Goal: Task Accomplishment & Management: Manage account settings

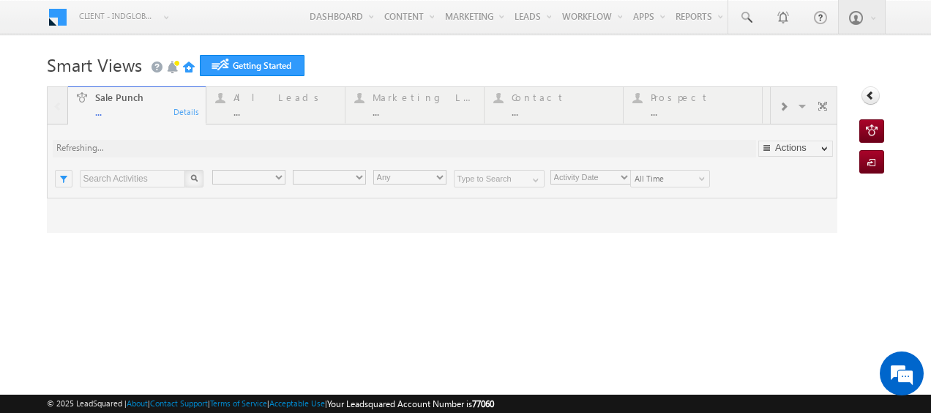
type input "Any Owner"
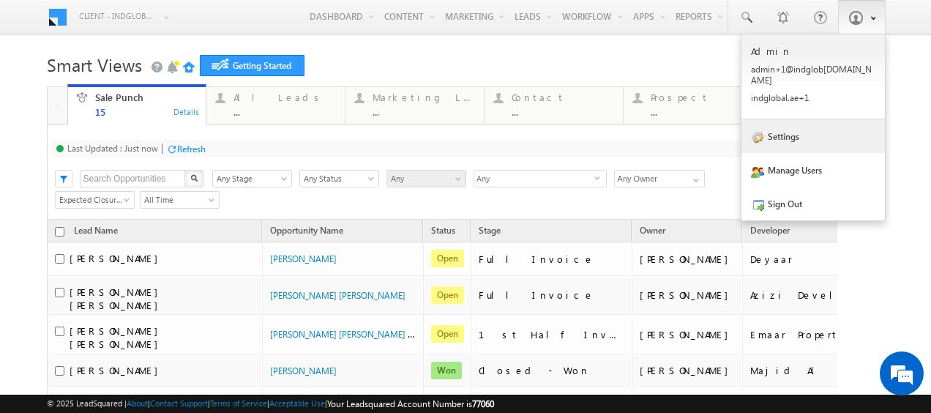
click at [794, 128] on link "Settings" at bounding box center [814, 136] width 144 height 34
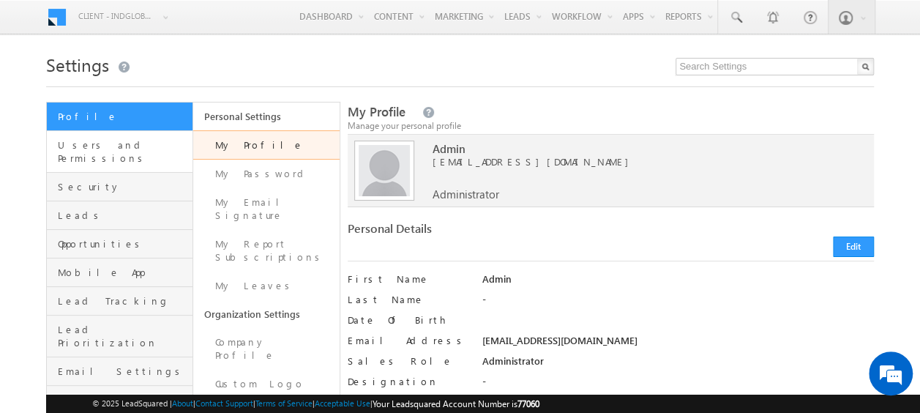
click at [86, 154] on link "Users and Permissions" at bounding box center [120, 152] width 146 height 42
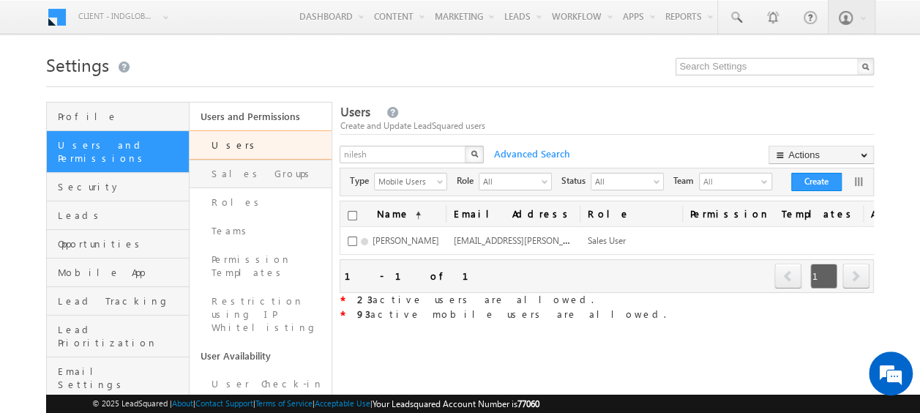
click at [242, 176] on link "Sales Groups" at bounding box center [261, 174] width 143 height 29
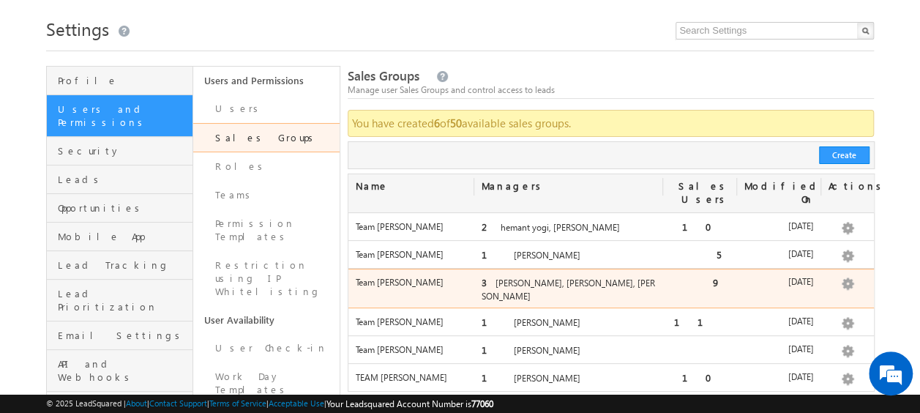
scroll to position [37, 0]
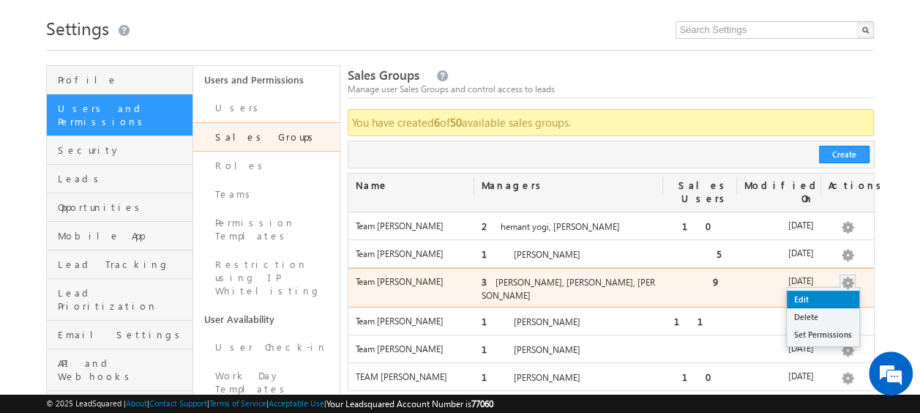
click at [820, 291] on link "Edit" at bounding box center [823, 300] width 72 height 18
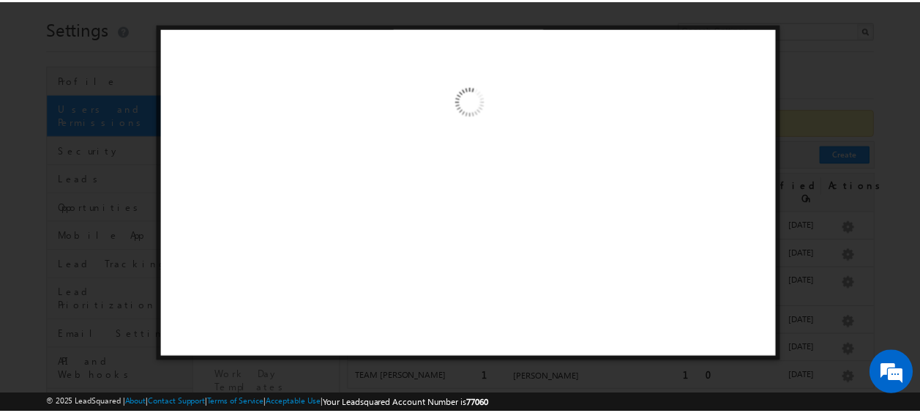
scroll to position [0, 0]
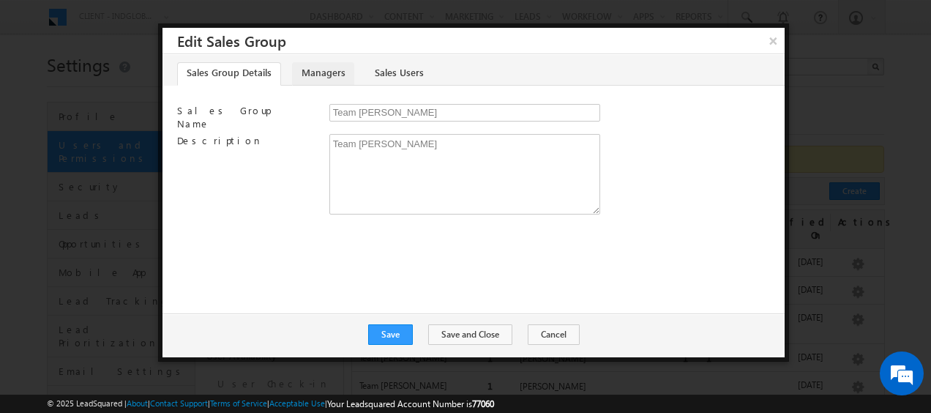
click at [309, 69] on link "Managers" at bounding box center [323, 73] width 62 height 23
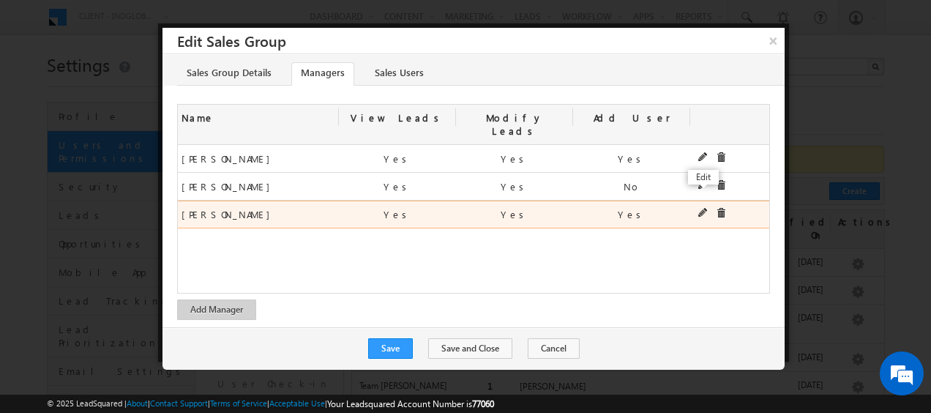
click at [700, 208] on span at bounding box center [704, 213] width 10 height 10
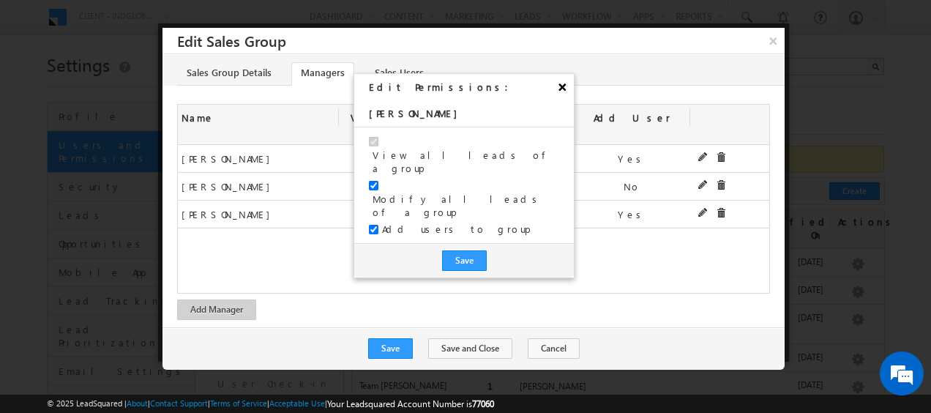
click at [563, 82] on button "×" at bounding box center [562, 87] width 23 height 26
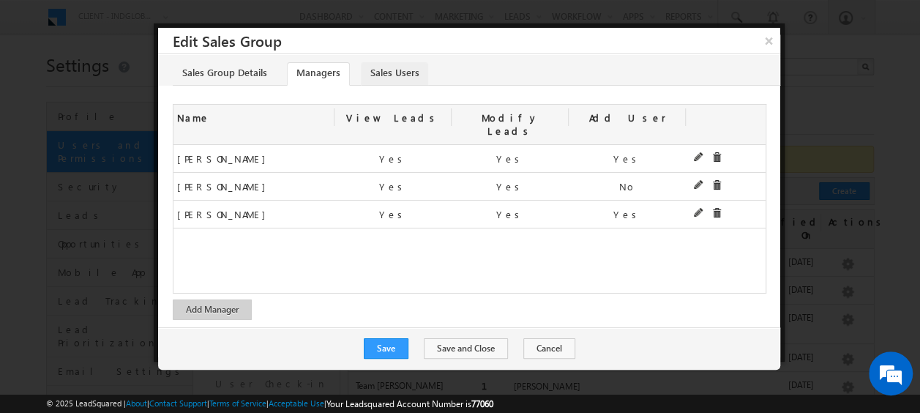
click at [385, 75] on link "Sales Users" at bounding box center [394, 73] width 67 height 23
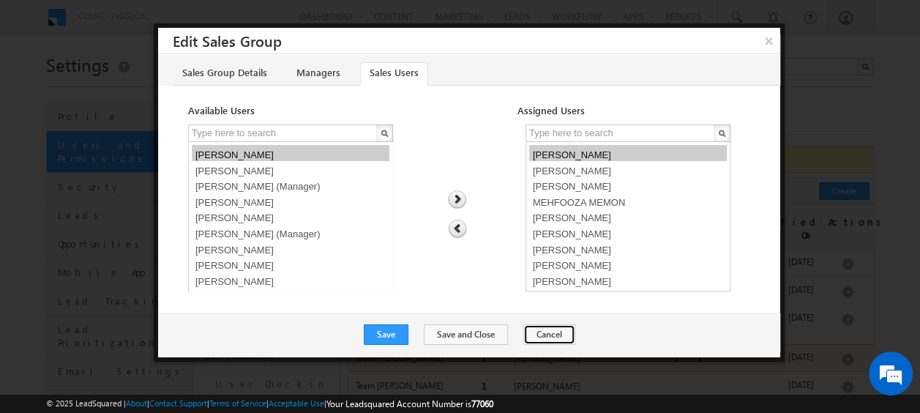
click at [537, 332] on button "Cancel" at bounding box center [550, 334] width 52 height 21
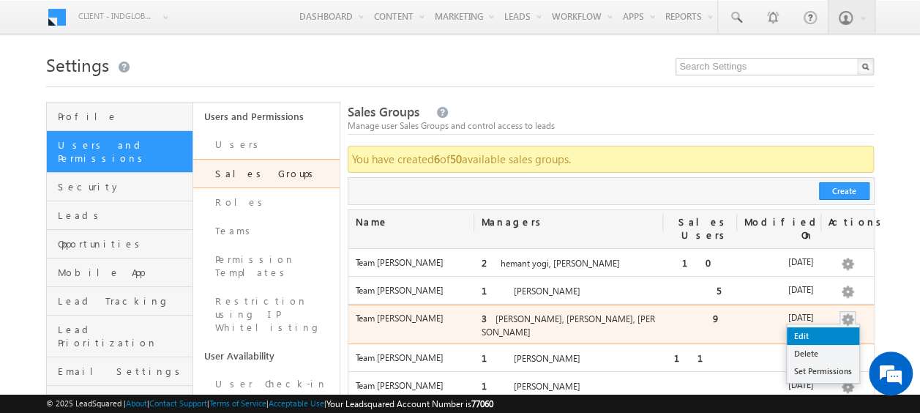
click at [819, 327] on link "Edit" at bounding box center [823, 336] width 72 height 18
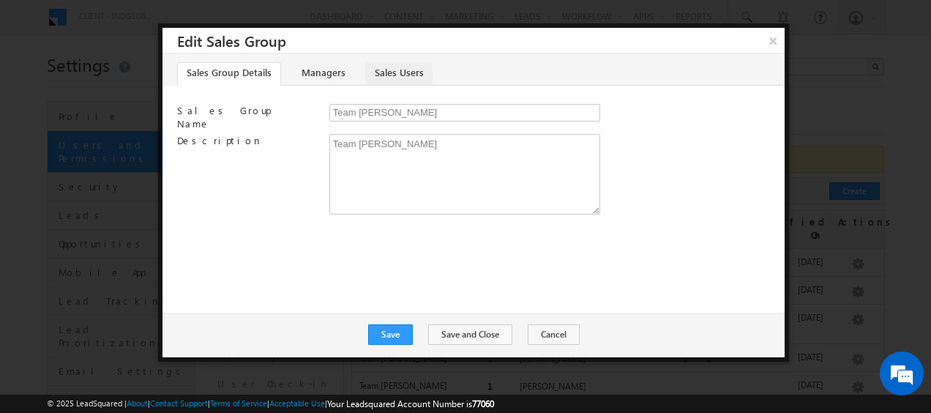
click at [408, 68] on link "Sales Users" at bounding box center [398, 73] width 67 height 23
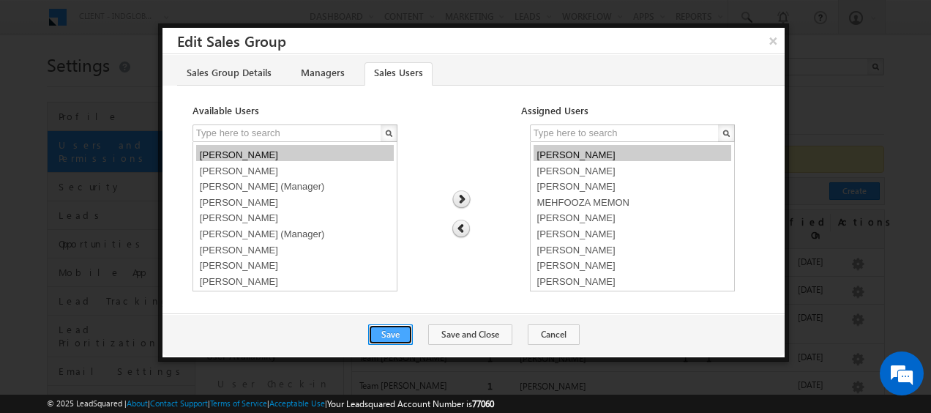
click at [395, 330] on button "Save" at bounding box center [390, 334] width 45 height 21
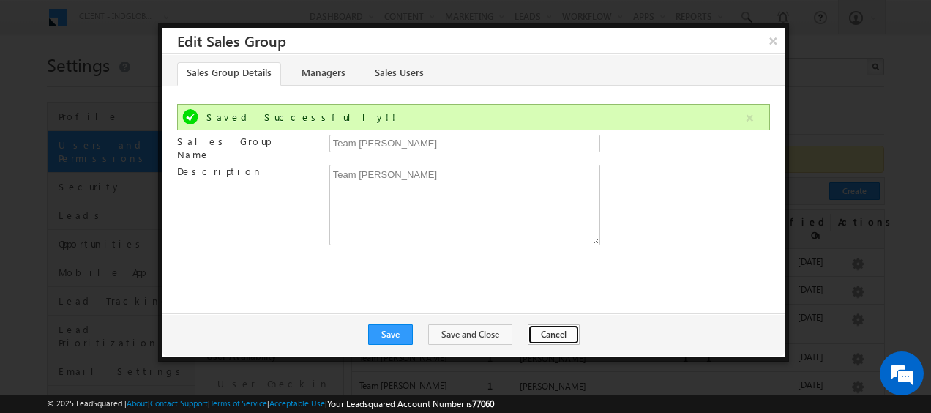
click at [559, 338] on button "Cancel" at bounding box center [554, 334] width 52 height 21
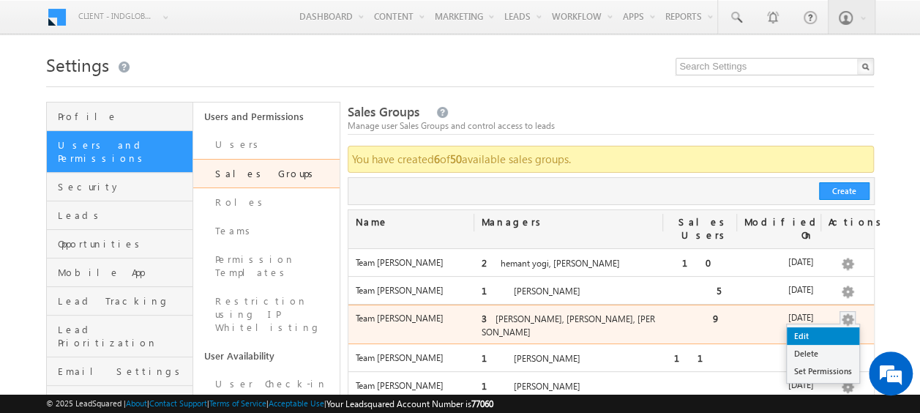
click at [813, 327] on link "Edit" at bounding box center [823, 336] width 72 height 18
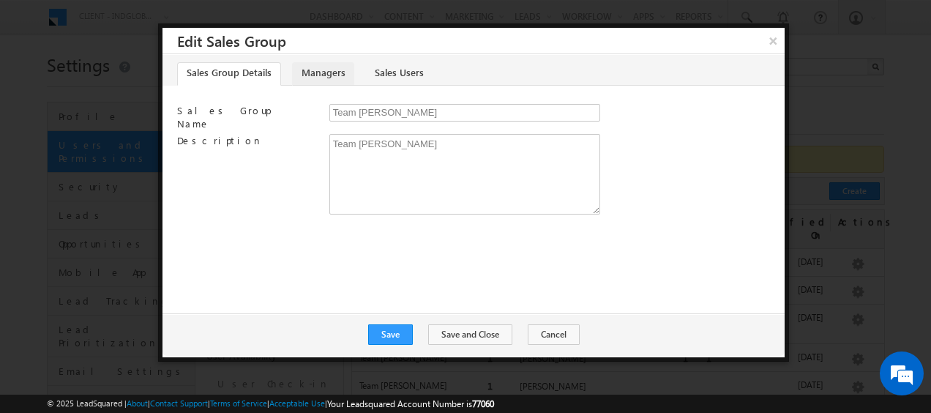
click at [322, 72] on link "Managers" at bounding box center [323, 73] width 62 height 23
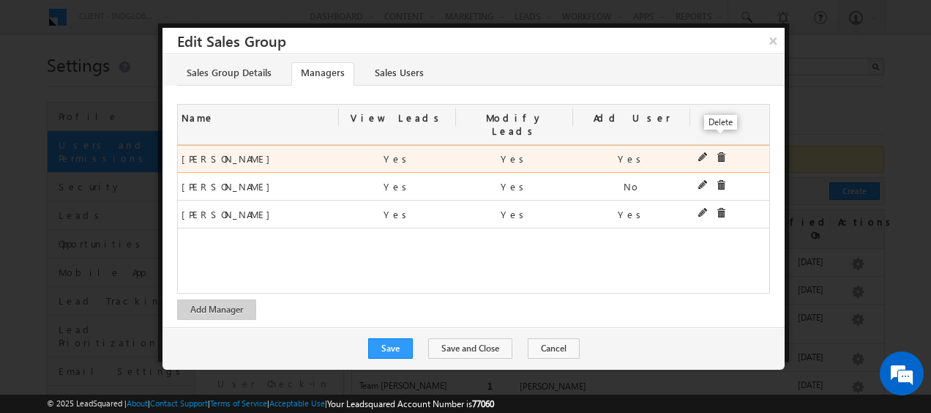
click at [721, 152] on span at bounding box center [721, 157] width 10 height 10
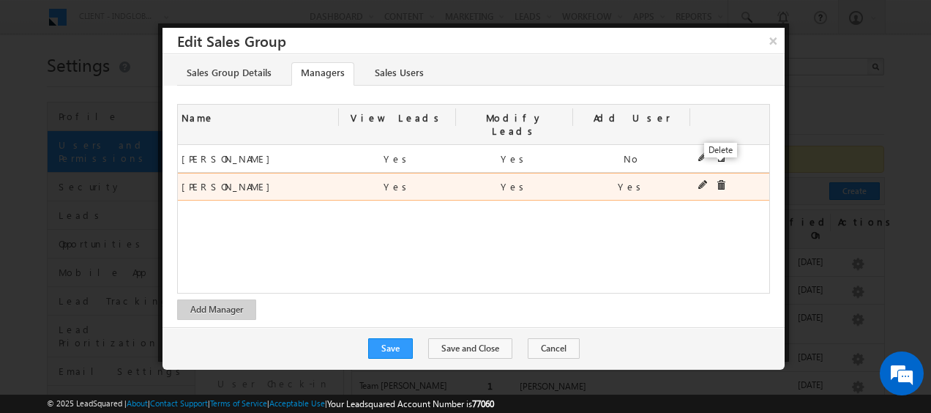
click at [723, 180] on span at bounding box center [721, 185] width 10 height 10
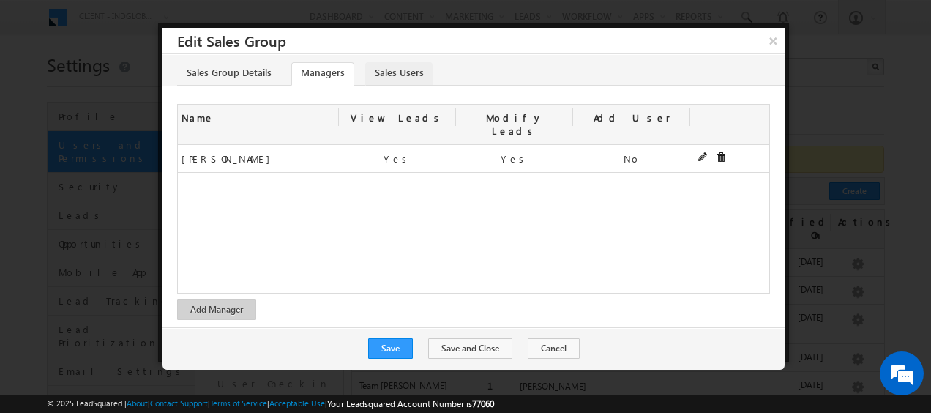
click at [395, 73] on link "Sales Users" at bounding box center [398, 73] width 67 height 23
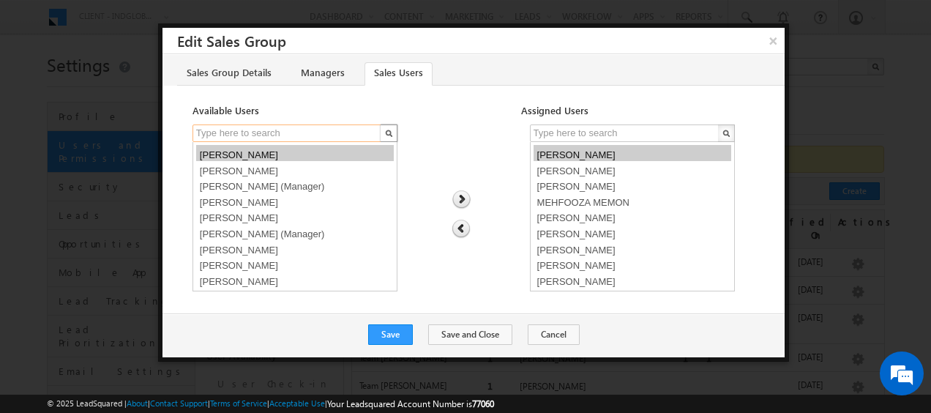
click at [255, 128] on input "text" at bounding box center [288, 133] width 190 height 18
click at [176, 157] on div "Available Users Assigned Users Aastha Gujariya Abhishek Dalal Abhishekkumar Sin…" at bounding box center [474, 201] width 622 height 194
click at [234, 130] on input "text" at bounding box center [288, 133] width 190 height 18
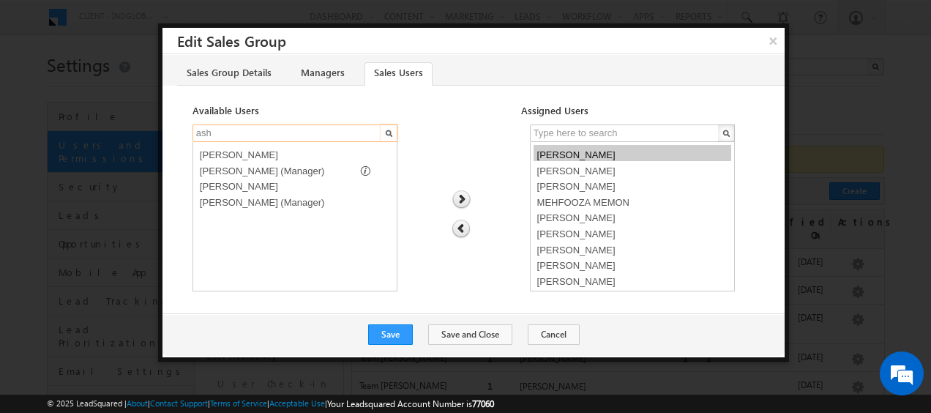
type input "ash"
select select "93c4578e-8d8b-11f0-8589-125492a0d7ad"
click at [244, 165] on option "[PERSON_NAME] (Manager)" at bounding box center [295, 169] width 198 height 16
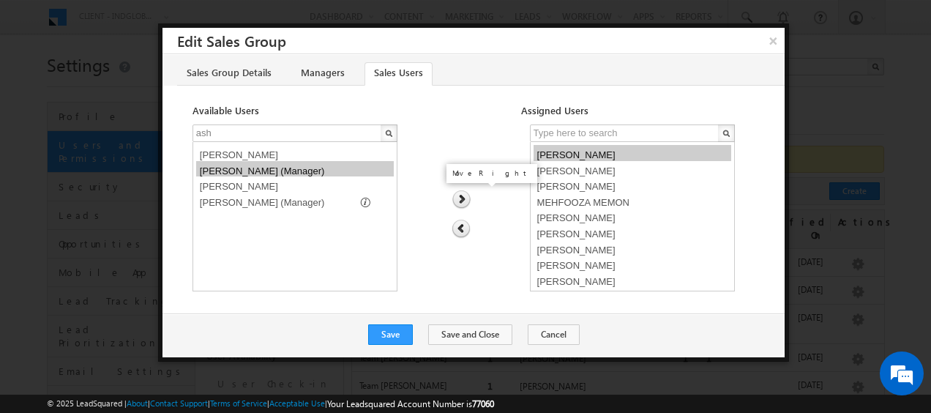
click at [465, 194] on img at bounding box center [462, 199] width 20 height 19
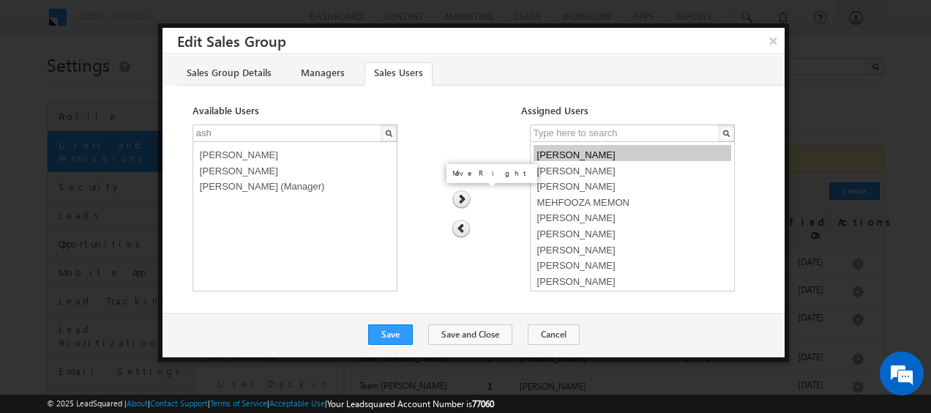
scroll to position [12, 0]
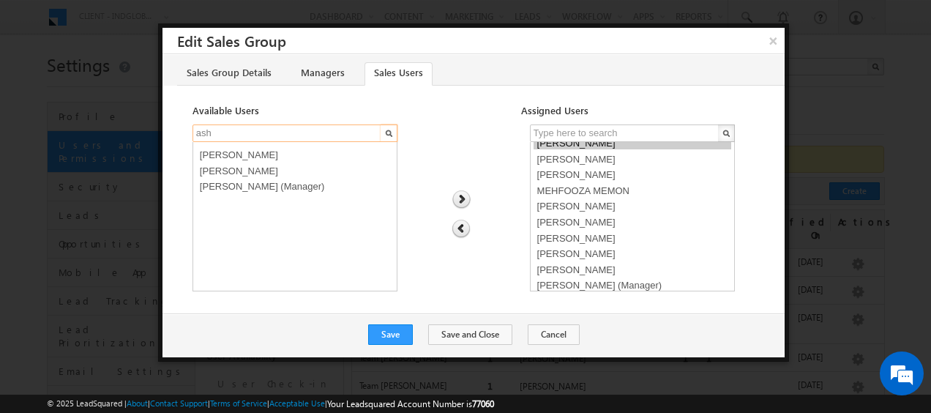
click at [226, 133] on input "ash" at bounding box center [288, 133] width 190 height 18
type input "a"
type input "shub"
click at [214, 173] on select "Shubham Tripathi (Manager)" at bounding box center [295, 216] width 205 height 149
select select "3de9fd0e-742b-11f0-8589-125492a0d7ad"
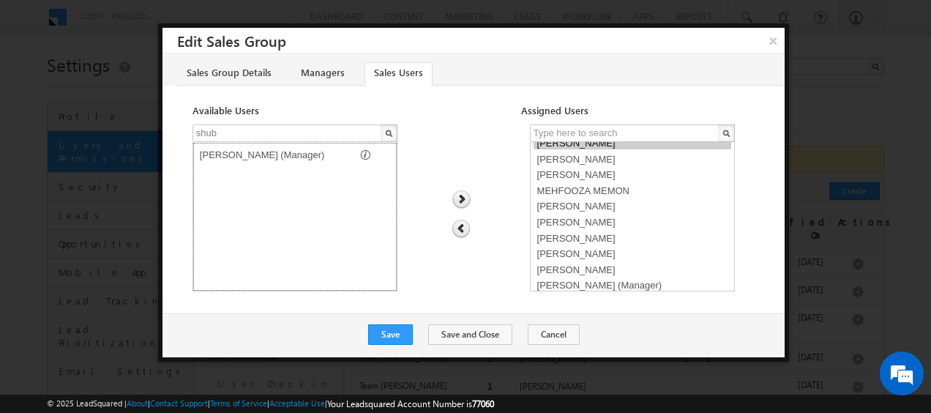
click at [251, 158] on option "Shubham Tripathi (Manager)" at bounding box center [295, 153] width 198 height 16
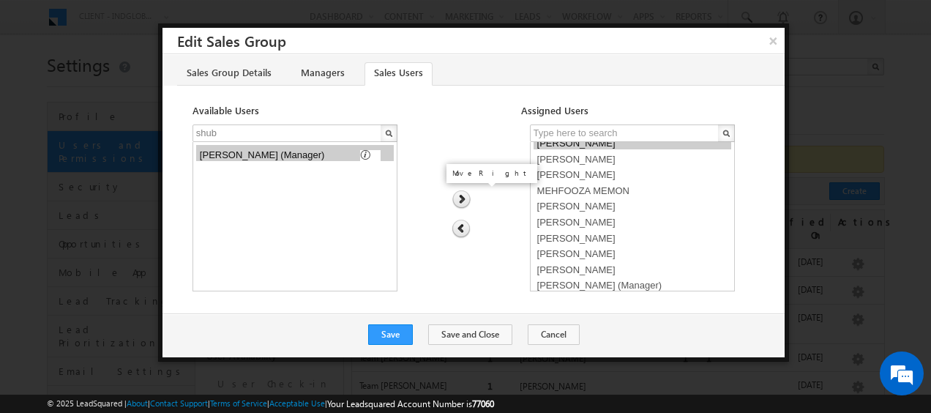
click at [462, 198] on img at bounding box center [462, 199] width 20 height 19
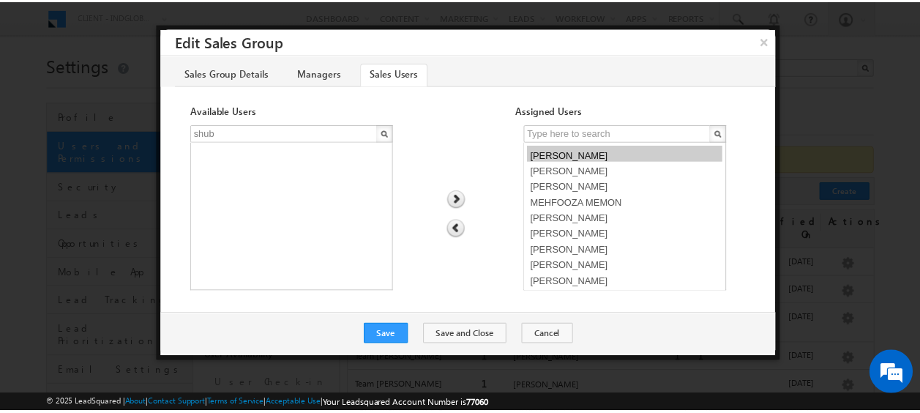
scroll to position [31, 0]
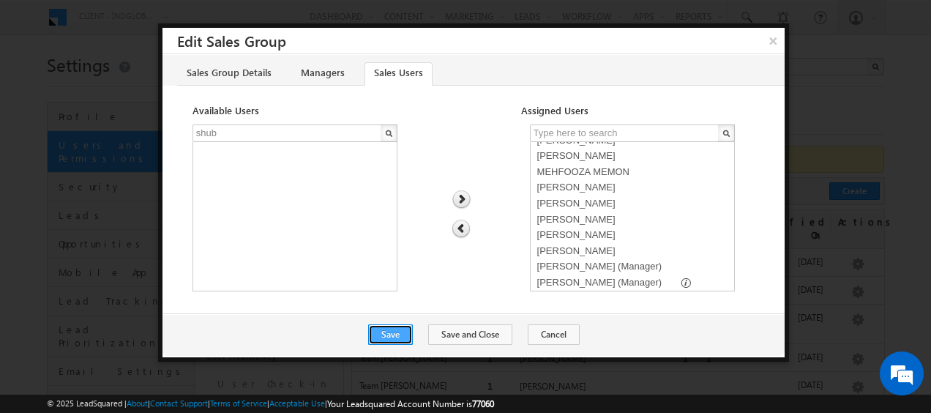
click at [397, 337] on button "Save" at bounding box center [390, 334] width 45 height 21
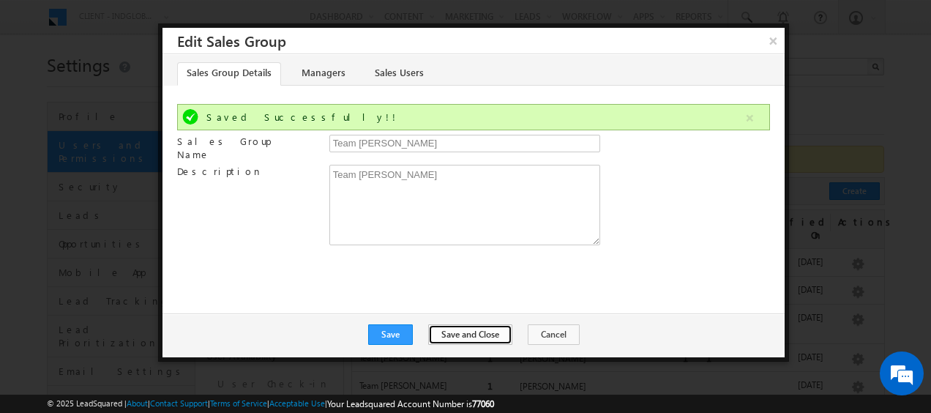
click at [469, 328] on button "Save and Close" at bounding box center [470, 334] width 84 height 21
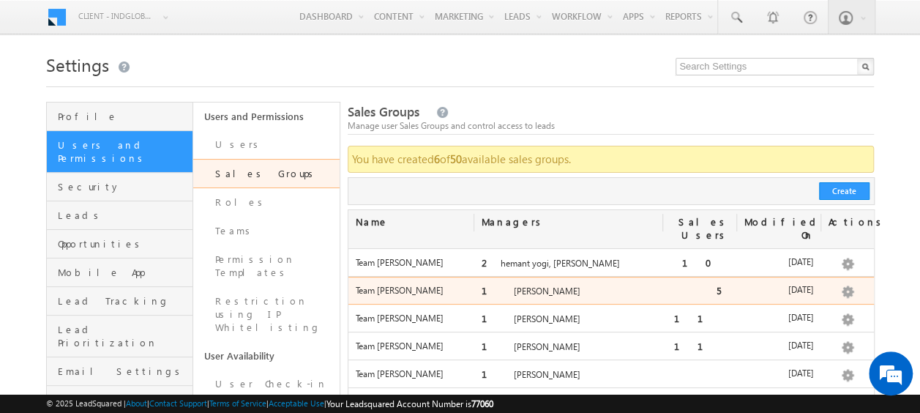
scroll to position [73, 0]
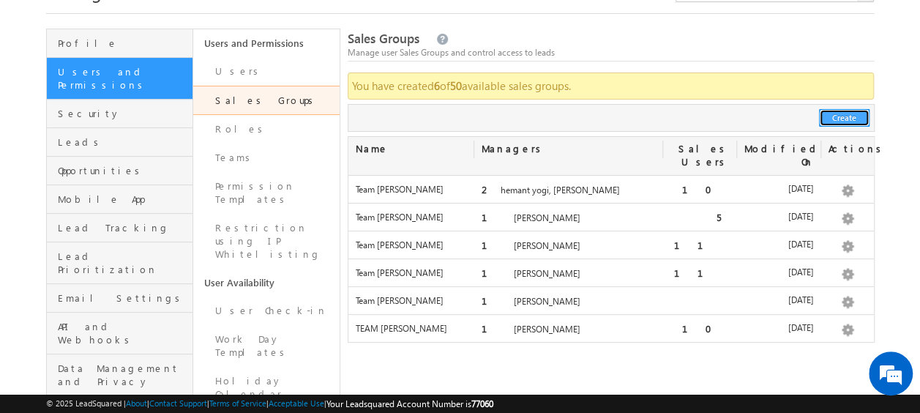
click at [849, 111] on button "Create" at bounding box center [844, 118] width 51 height 18
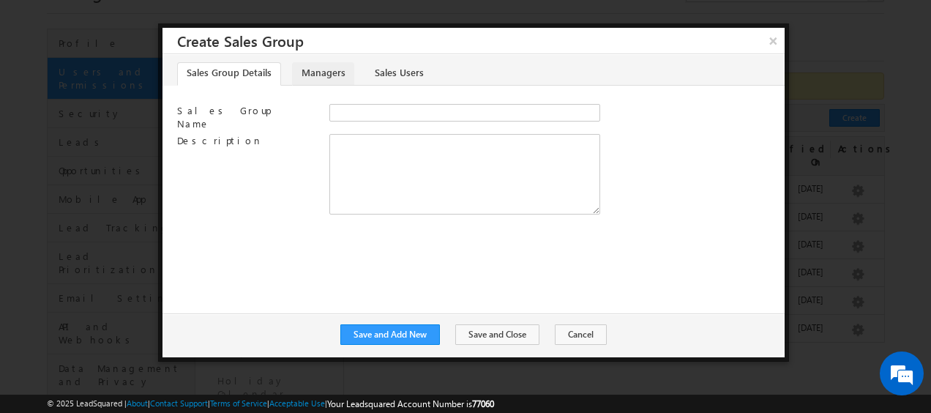
click at [316, 71] on link "Managers" at bounding box center [323, 73] width 62 height 23
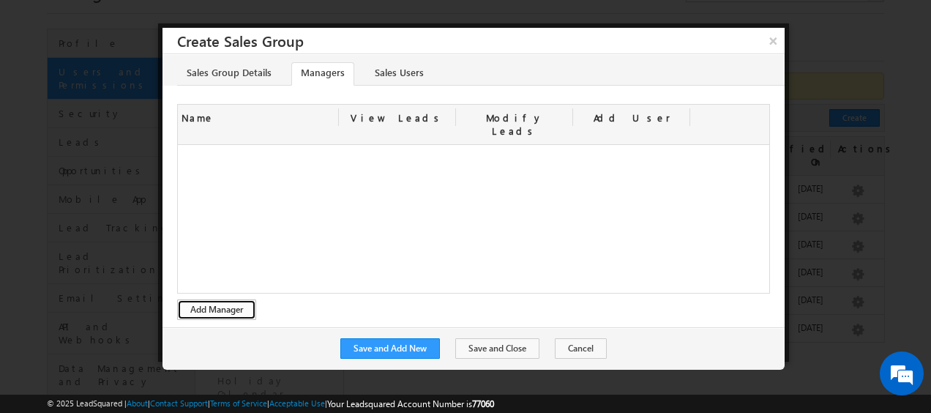
click at [224, 299] on button "Add Manager" at bounding box center [216, 309] width 79 height 21
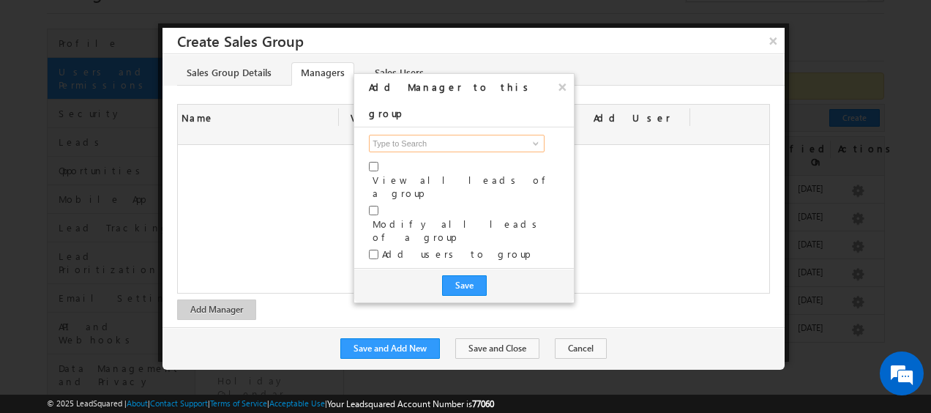
click at [518, 135] on input at bounding box center [457, 144] width 176 height 18
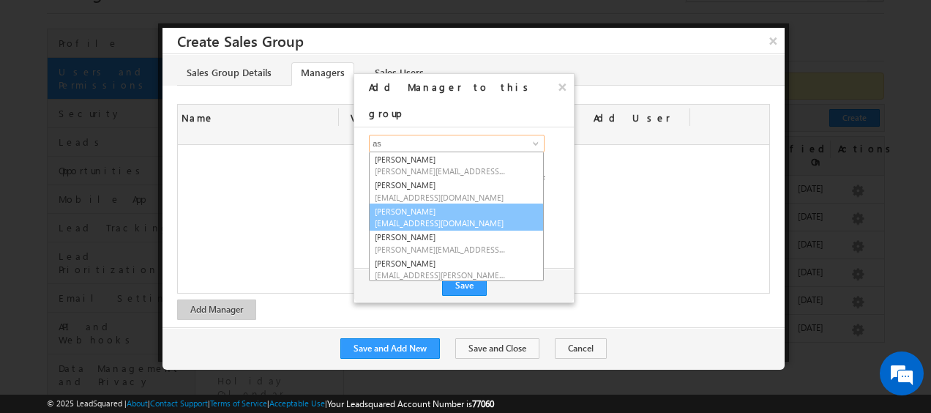
click at [416, 217] on span "ashish.ranjan@indglobal.ae" at bounding box center [441, 222] width 132 height 11
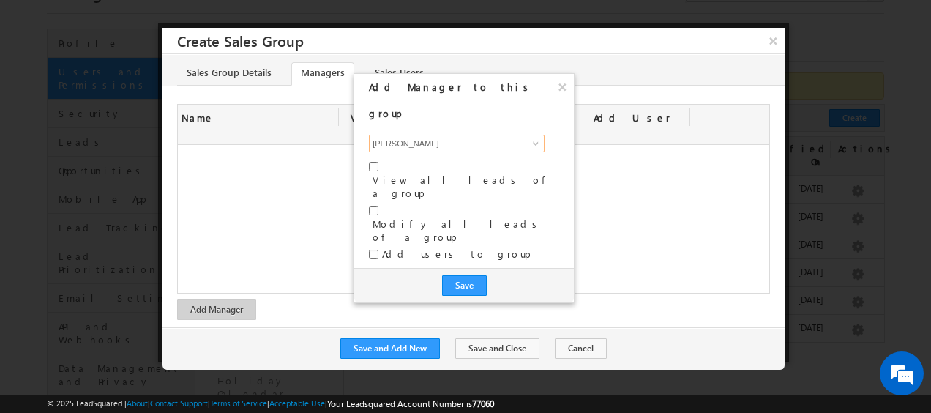
type input "[PERSON_NAME]"
click at [375, 162] on input "checkbox" at bounding box center [374, 167] width 10 height 10
checkbox input "true"
click at [376, 206] on input "checkbox" at bounding box center [374, 211] width 10 height 10
checkbox input "true"
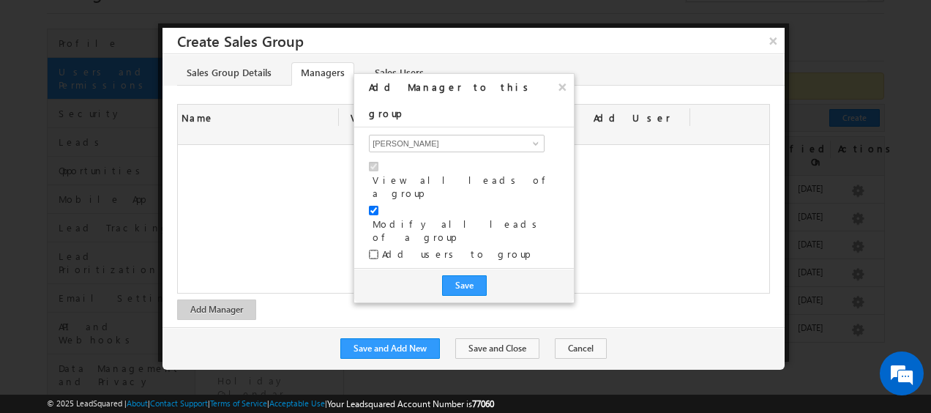
click at [376, 250] on input "checkbox" at bounding box center [374, 255] width 10 height 10
checkbox input "true"
click at [451, 275] on button "Save" at bounding box center [464, 285] width 45 height 21
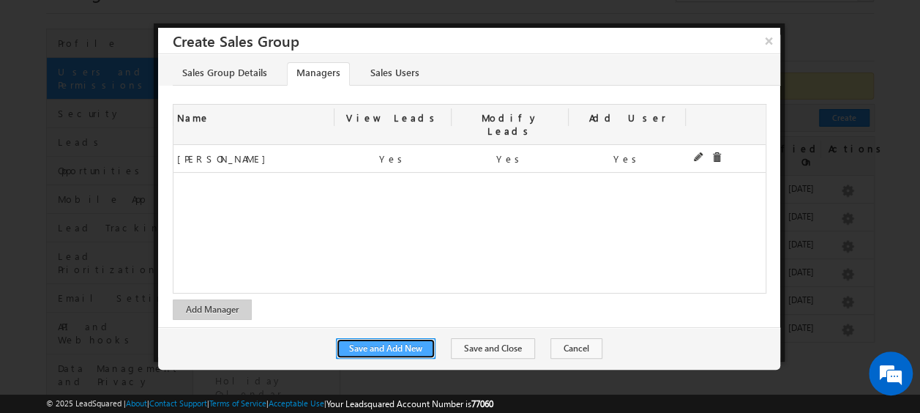
click at [390, 338] on button "Save and Add New" at bounding box center [386, 348] width 100 height 21
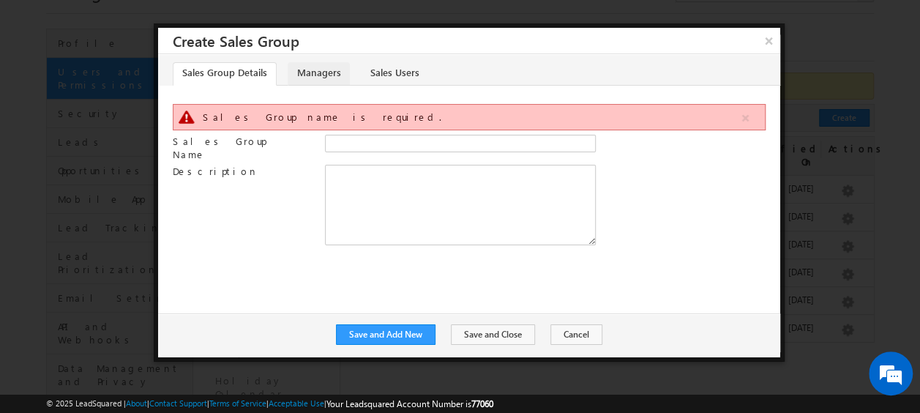
click at [319, 73] on link "Managers" at bounding box center [319, 73] width 62 height 23
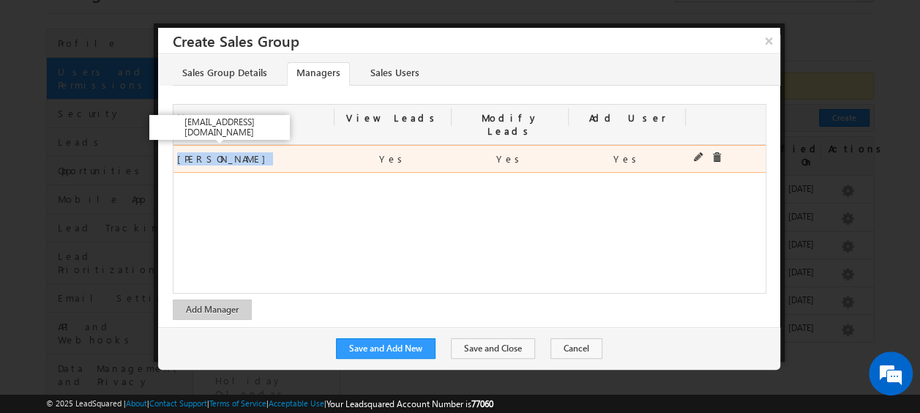
drag, startPoint x: 242, startPoint y: 146, endPoint x: 179, endPoint y: 144, distance: 63.0
click at [179, 146] on div "Ashish Ranjan Ashish Ranjan" at bounding box center [254, 159] width 161 height 26
copy span "[PERSON_NAME]"
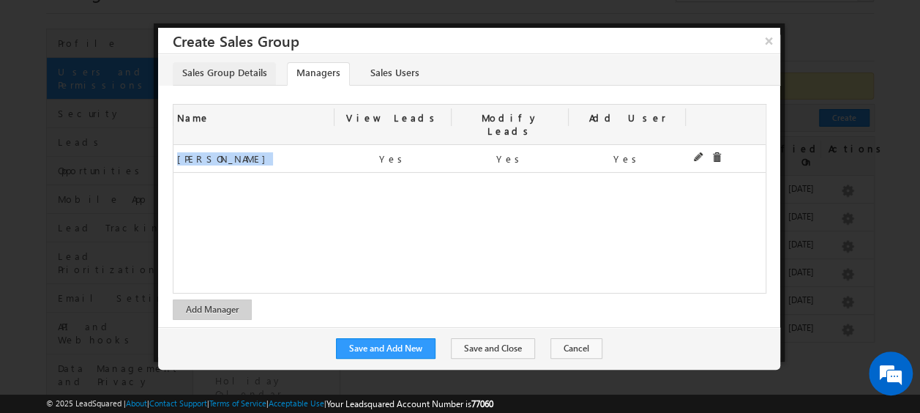
click at [218, 72] on link "Sales Group Details" at bounding box center [224, 73] width 103 height 23
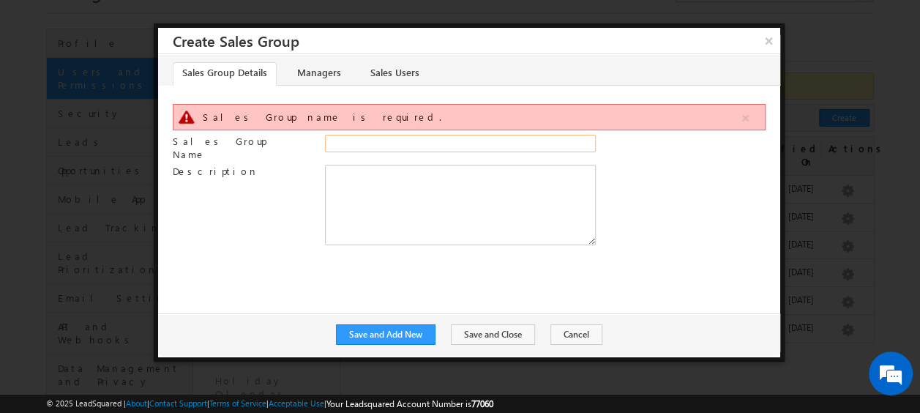
click at [359, 145] on input "Sales Group Name" at bounding box center [460, 144] width 271 height 18
paste input "[PERSON_NAME]"
type input "Team [PERSON_NAME]"
click at [403, 336] on button "Save and Add New" at bounding box center [386, 334] width 100 height 21
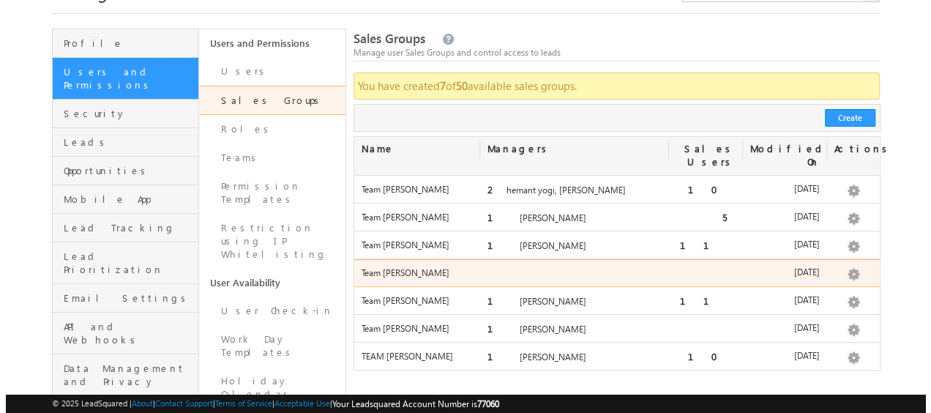
scroll to position [73, 0]
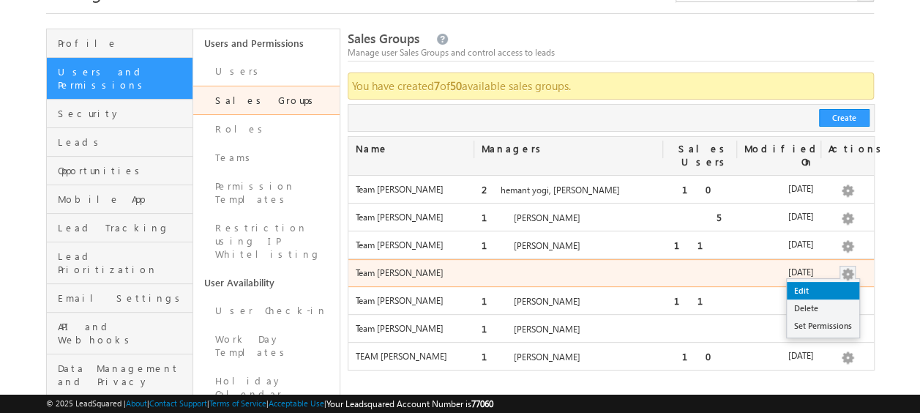
click at [808, 282] on link "Edit" at bounding box center [823, 291] width 72 height 18
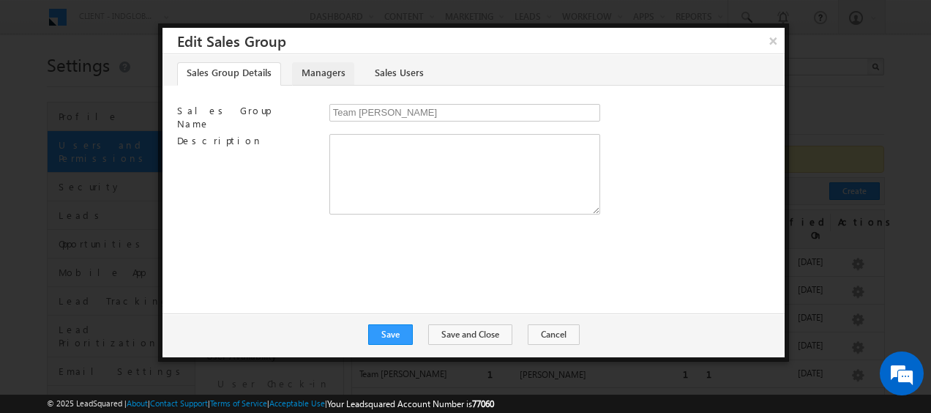
click at [327, 78] on link "Managers" at bounding box center [323, 73] width 62 height 23
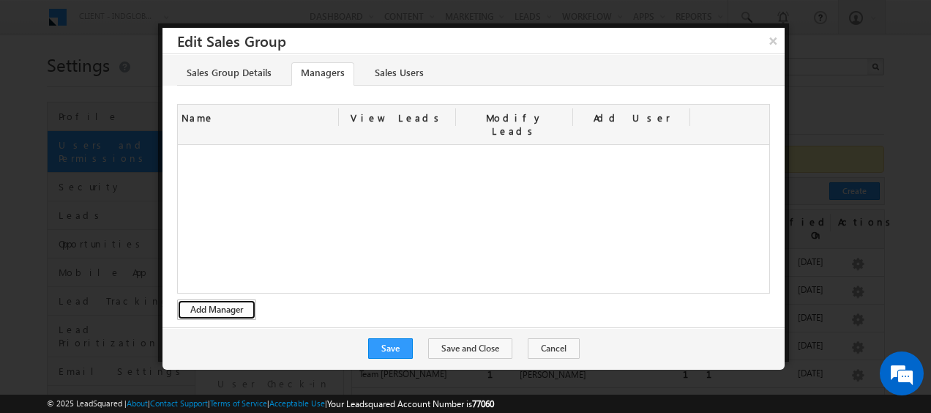
click at [228, 299] on button "Add Manager" at bounding box center [216, 309] width 79 height 21
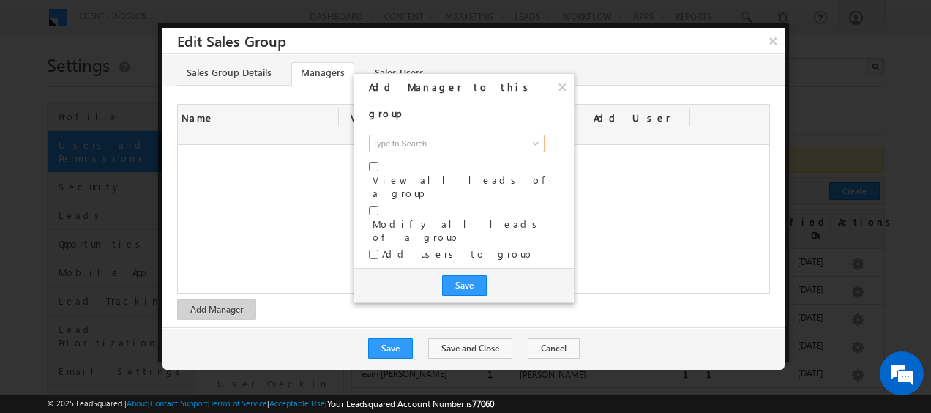
click at [394, 135] on input at bounding box center [457, 144] width 176 height 18
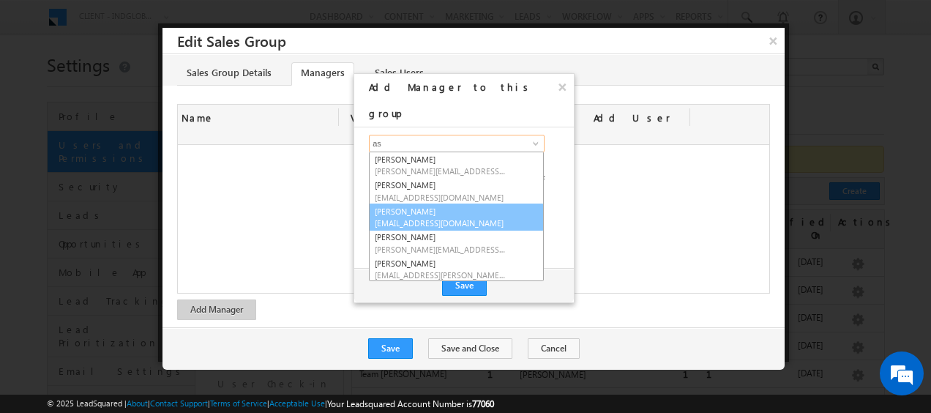
click at [386, 204] on link "Ashish Ranjan ashish.ranjan@indglobal.ae" at bounding box center [456, 218] width 175 height 28
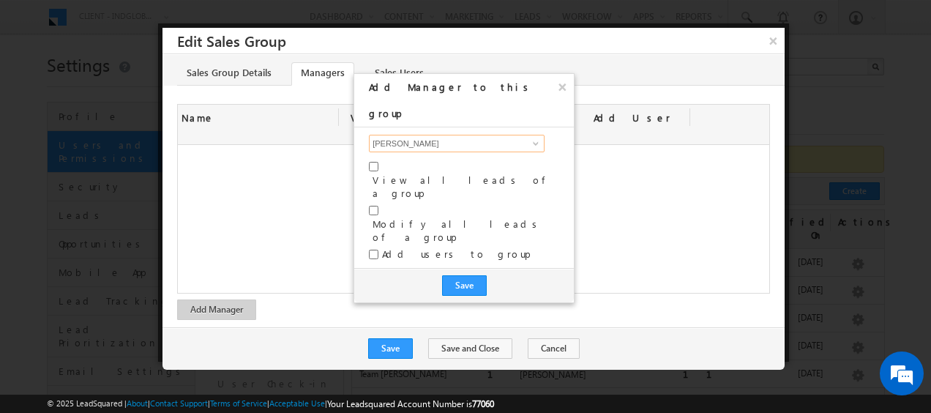
type input "[PERSON_NAME]"
click at [373, 162] on input "checkbox" at bounding box center [374, 167] width 10 height 10
checkbox input "true"
click at [373, 206] on input "checkbox" at bounding box center [374, 211] width 10 height 10
checkbox input "true"
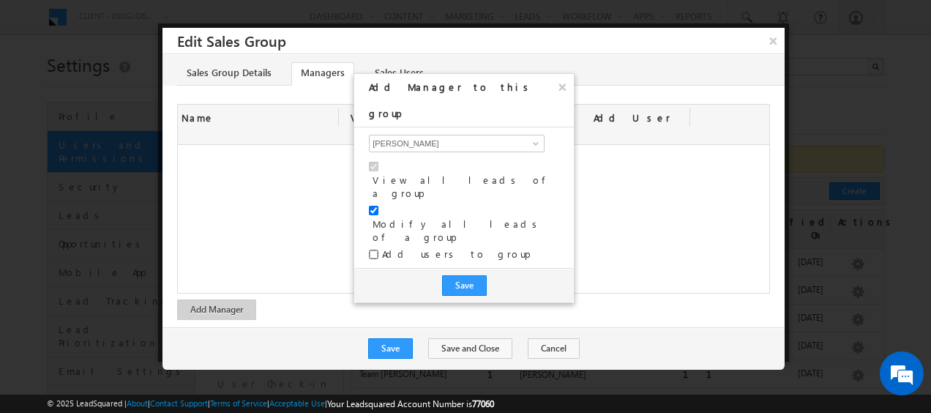
click at [373, 250] on input "checkbox" at bounding box center [374, 255] width 10 height 10
checkbox input "true"
click at [452, 275] on button "Save" at bounding box center [464, 285] width 45 height 21
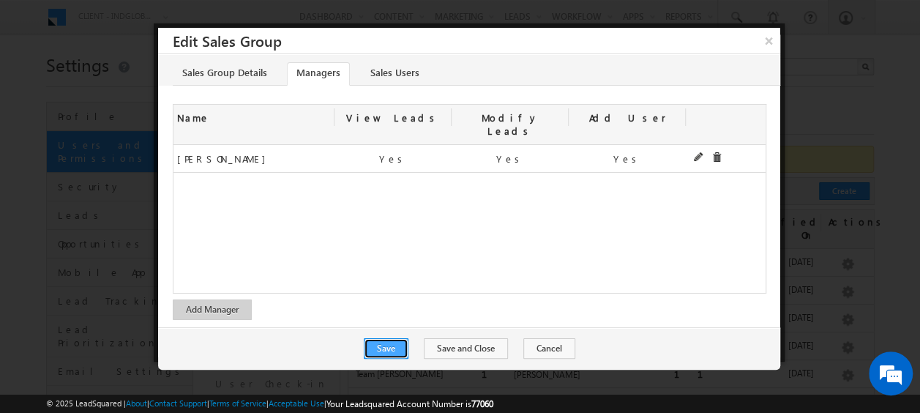
click at [384, 338] on button "Save" at bounding box center [386, 348] width 45 height 21
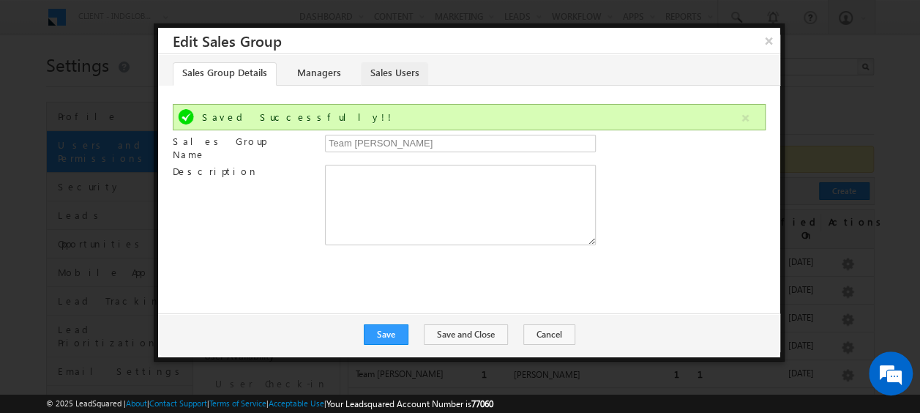
click at [398, 72] on link "Sales Users" at bounding box center [394, 73] width 67 height 23
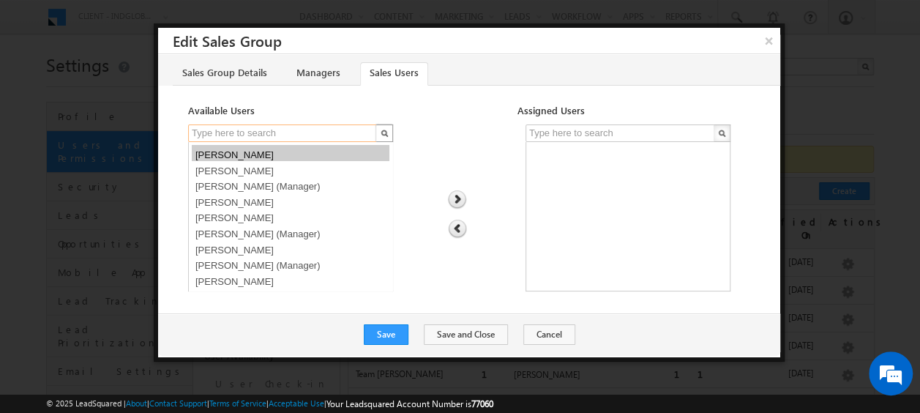
click at [281, 135] on input "text" at bounding box center [283, 133] width 190 height 18
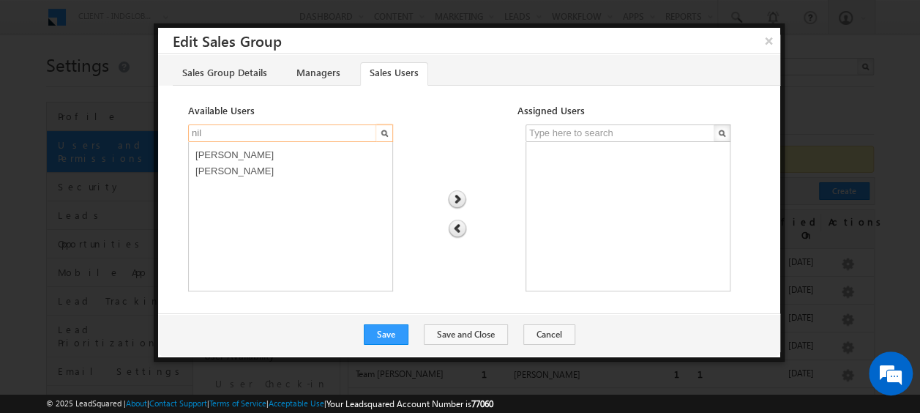
type input "nil"
drag, startPoint x: 233, startPoint y: 167, endPoint x: 267, endPoint y: 179, distance: 35.7
select select "236ee548-8af5-11f0-8589-125492a0d7ad"
click at [232, 167] on option "[PERSON_NAME]" at bounding box center [291, 169] width 198 height 16
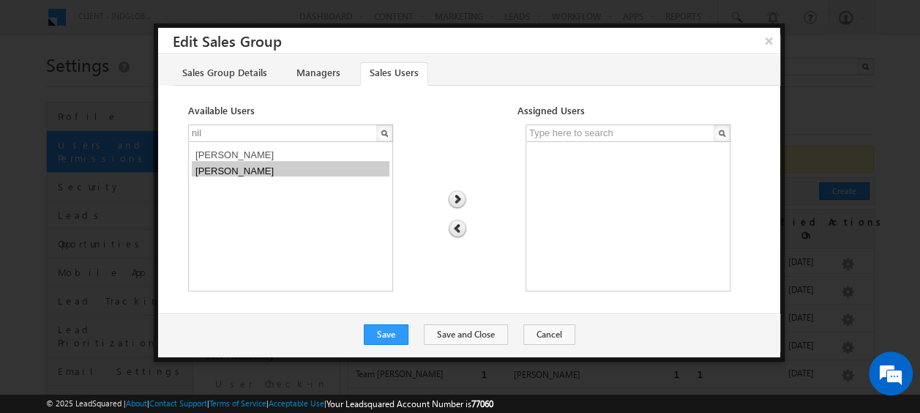
click at [454, 197] on img at bounding box center [457, 199] width 20 height 19
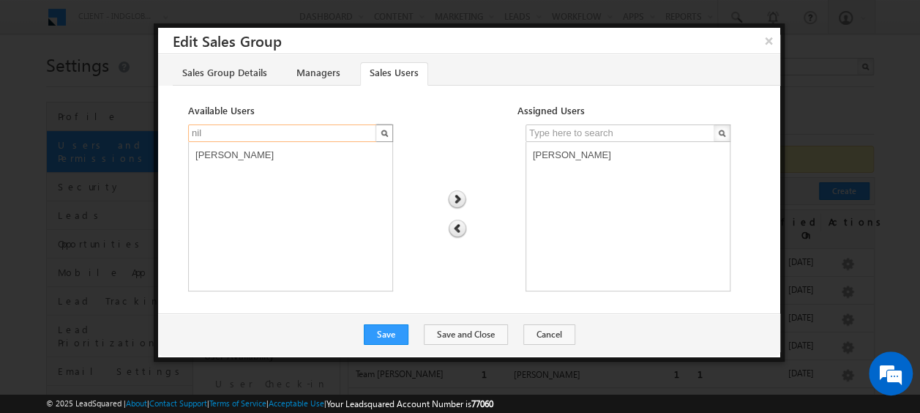
click at [247, 133] on input "nil" at bounding box center [283, 133] width 190 height 18
type input "n"
type input "manis"
select select "fb5036c7-74f9-11f0-8589-125492a0d7ad"
click at [248, 150] on option "[PERSON_NAME]" at bounding box center [291, 153] width 198 height 16
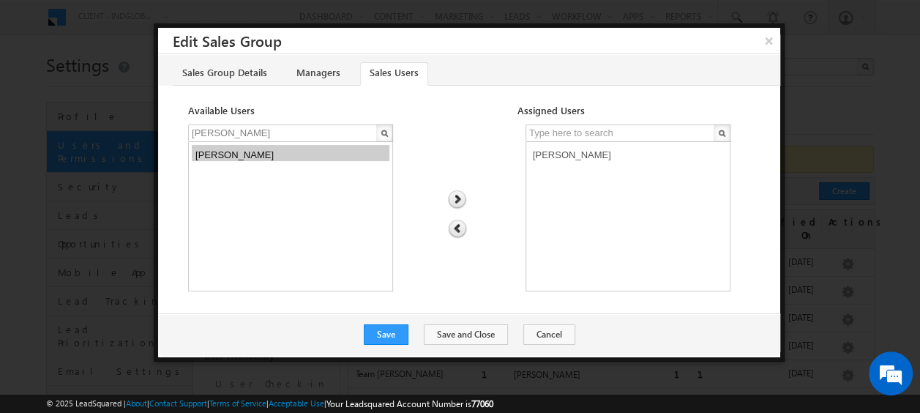
click at [454, 198] on img at bounding box center [457, 199] width 20 height 19
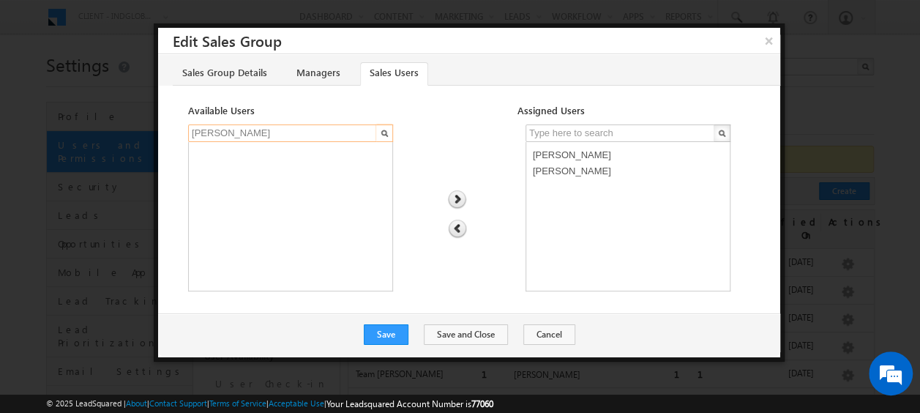
drag, startPoint x: 221, startPoint y: 135, endPoint x: 185, endPoint y: 130, distance: 36.2
click at [185, 130] on div "manis Nilesh Kalal MANISH AHIRWAR" at bounding box center [469, 211] width 593 height 174
type input "shub"
select select "1d408b53-7440-11f0-8589-125492a0d7ad"
click at [248, 152] on option "[PERSON_NAME]" at bounding box center [291, 153] width 198 height 16
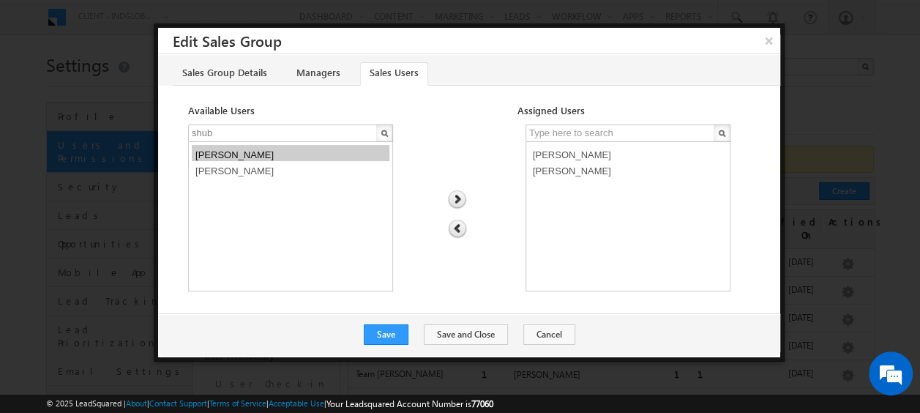
click at [459, 199] on img at bounding box center [457, 199] width 20 height 19
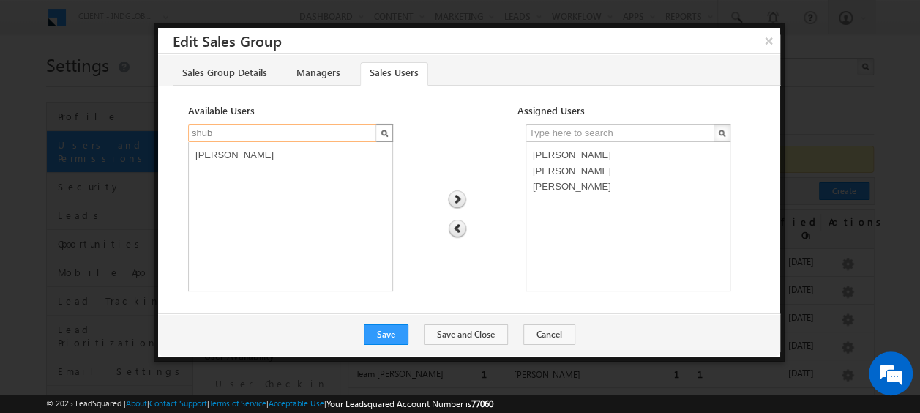
click at [252, 130] on input "shub" at bounding box center [283, 133] width 190 height 18
type input "s"
type input "dish"
select select "63637bee-742d-11f0-8589-125492a0d7ad"
click at [253, 150] on option "[PERSON_NAME]" at bounding box center [291, 153] width 198 height 16
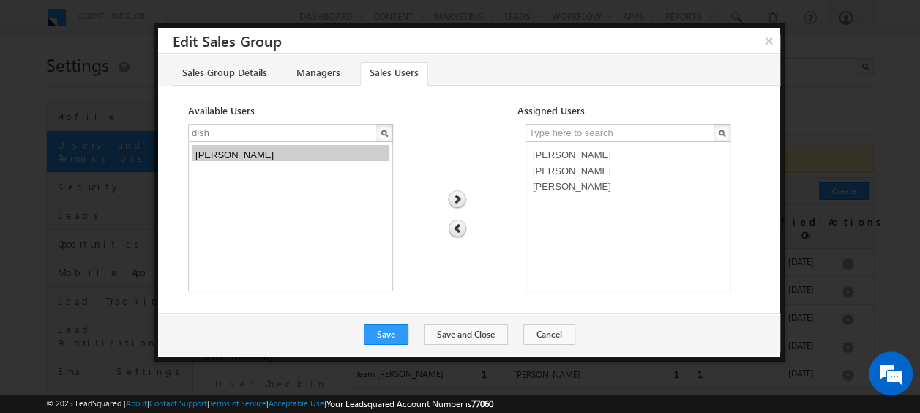
click at [458, 198] on img at bounding box center [457, 199] width 20 height 19
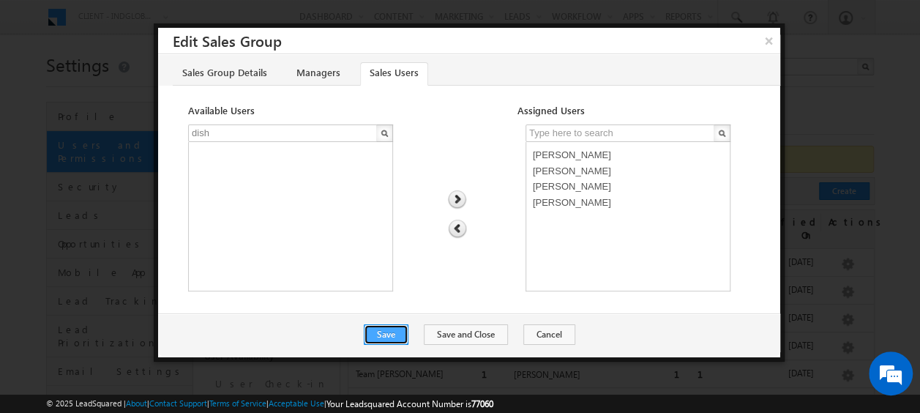
click at [398, 330] on button "Save" at bounding box center [386, 334] width 45 height 21
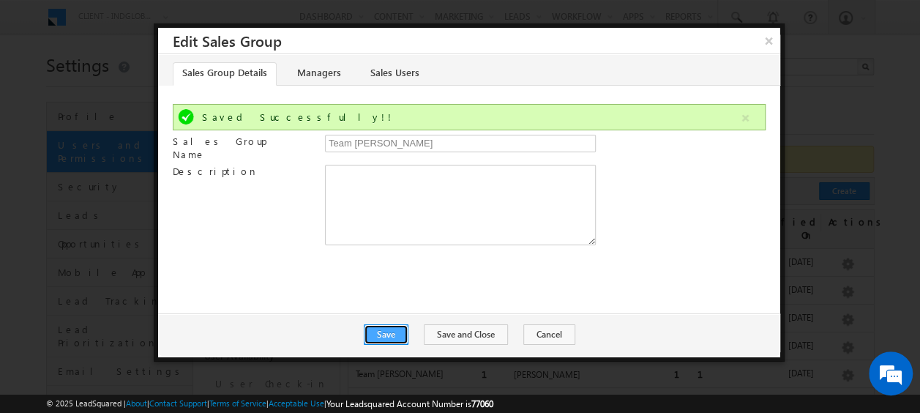
click at [392, 333] on button "Save" at bounding box center [386, 334] width 45 height 21
click at [469, 332] on button "Save and Close" at bounding box center [466, 334] width 84 height 21
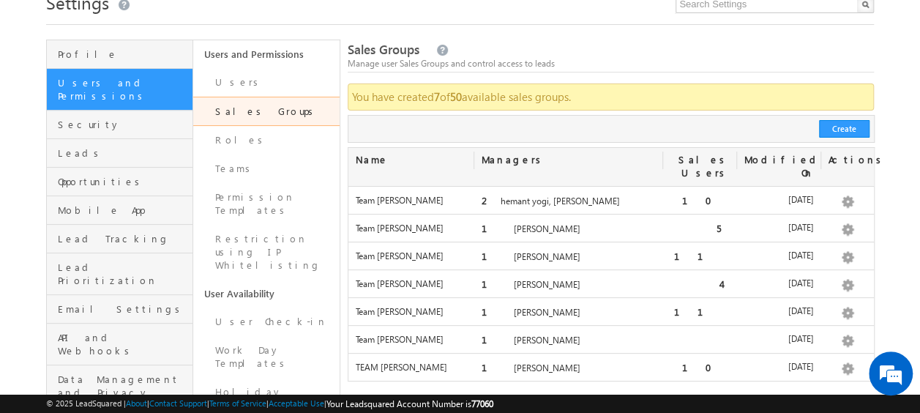
scroll to position [105, 0]
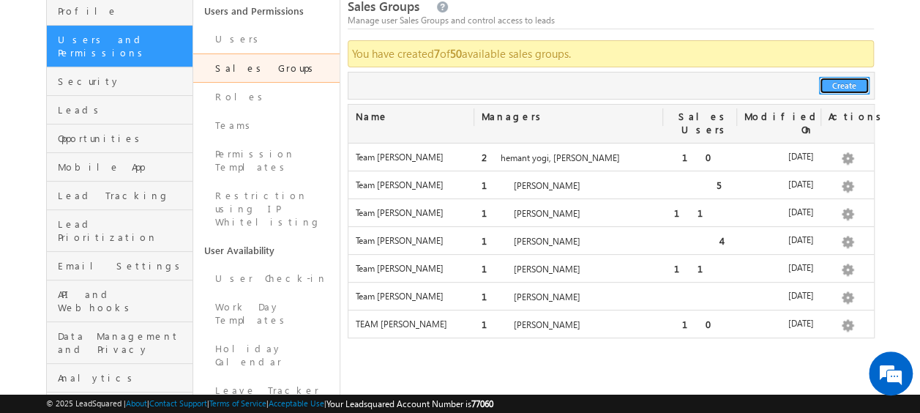
click at [852, 88] on button "Create" at bounding box center [844, 86] width 51 height 18
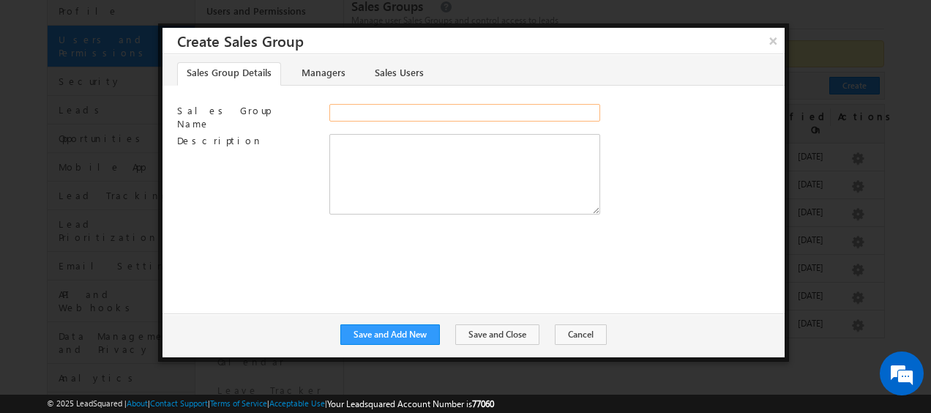
click at [349, 104] on input "Sales Group Name" at bounding box center [465, 113] width 271 height 18
paste input "shubham Dutt tripathi"
click at [334, 110] on input "shubham Dutt tripathi" at bounding box center [465, 113] width 271 height 18
click at [362, 110] on input "Team shubham Dutt tripathi" at bounding box center [465, 113] width 271 height 18
click at [423, 108] on input "Team Shubham Dutt tripathi" at bounding box center [465, 113] width 271 height 18
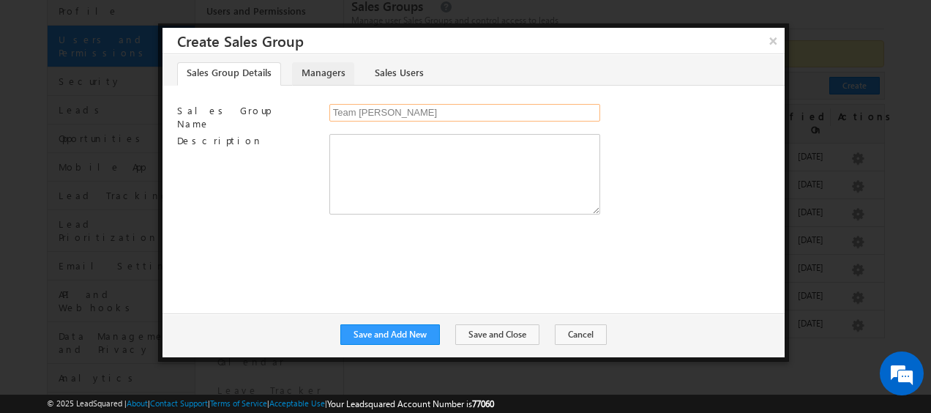
type input "Team [PERSON_NAME]"
click at [308, 70] on link "Managers" at bounding box center [323, 73] width 62 height 23
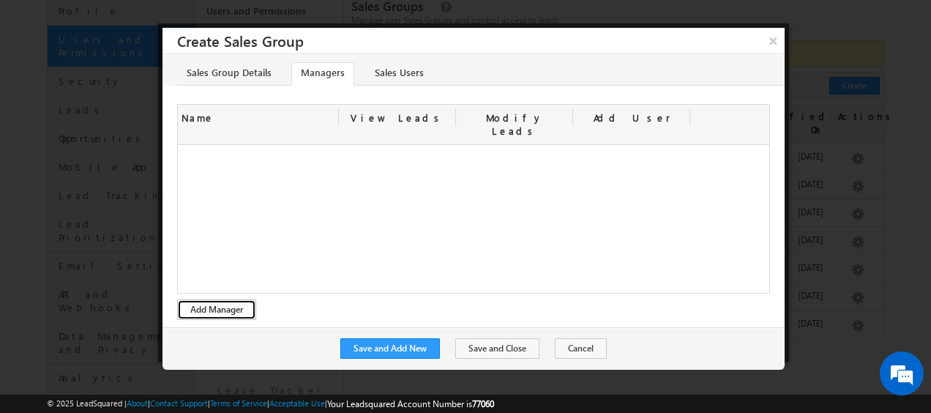
click at [233, 299] on button "Add Manager" at bounding box center [216, 309] width 79 height 21
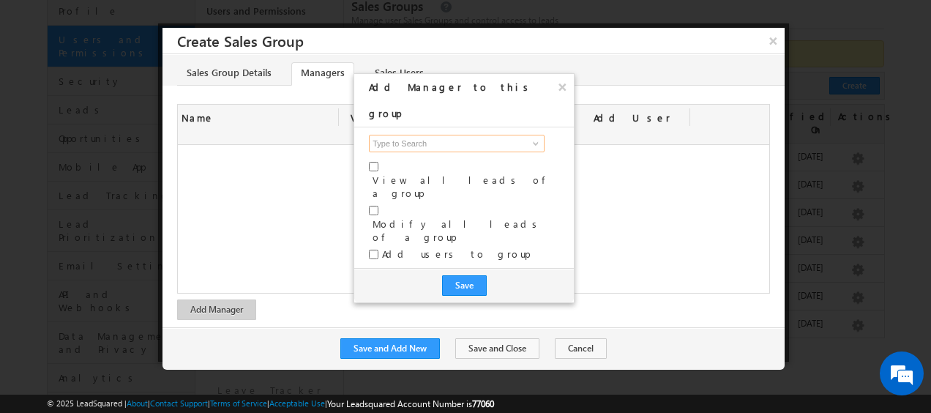
click at [397, 135] on input at bounding box center [457, 144] width 176 height 18
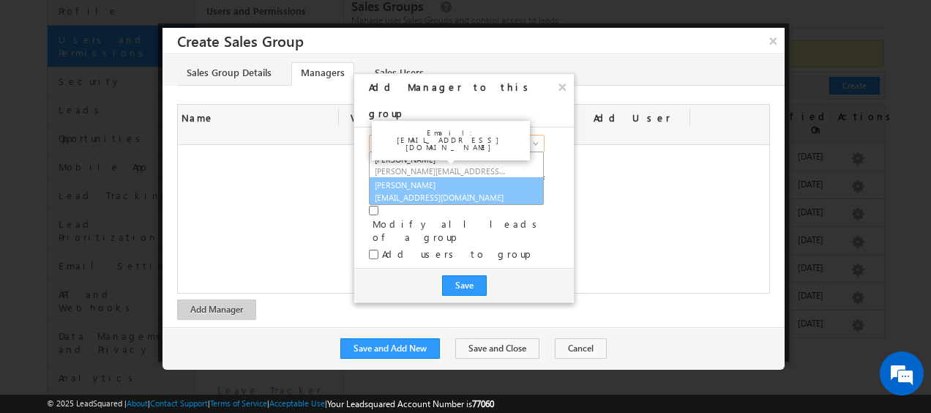
click at [440, 192] on span "[EMAIL_ADDRESS][DOMAIN_NAME]" at bounding box center [441, 197] width 132 height 11
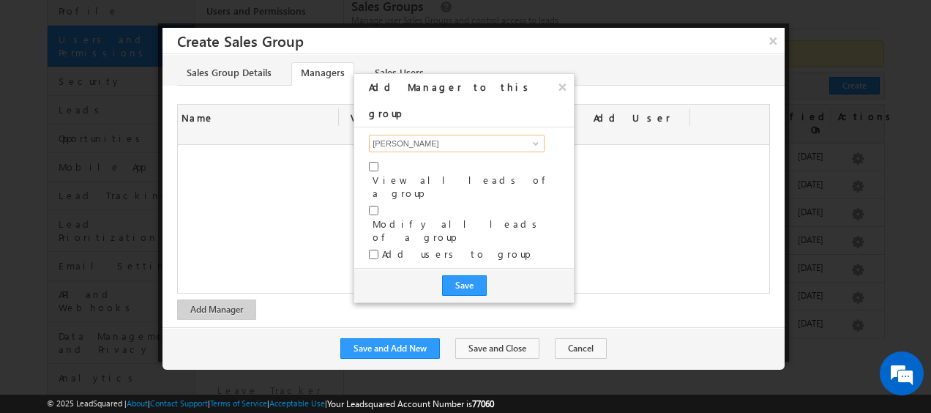
type input "[PERSON_NAME]"
click at [377, 162] on input "checkbox" at bounding box center [374, 167] width 10 height 10
checkbox input "true"
click at [373, 206] on input "checkbox" at bounding box center [374, 211] width 10 height 10
checkbox input "true"
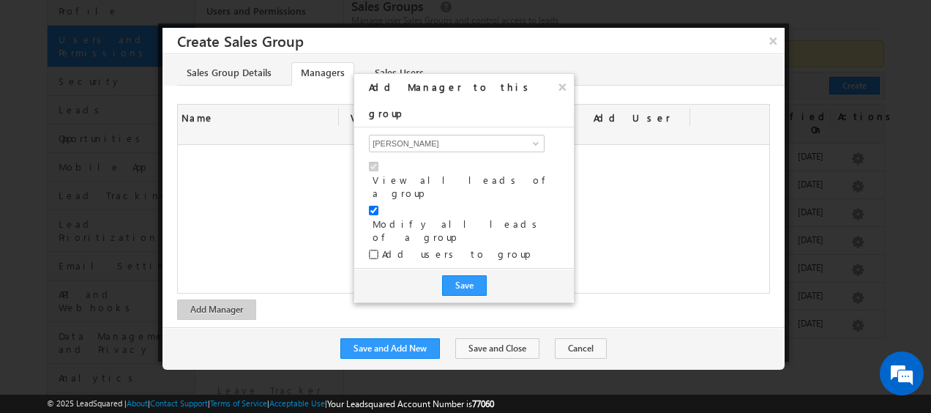
click at [377, 250] on input "checkbox" at bounding box center [374, 255] width 10 height 10
checkbox input "true"
click at [477, 275] on button "Save" at bounding box center [464, 285] width 45 height 21
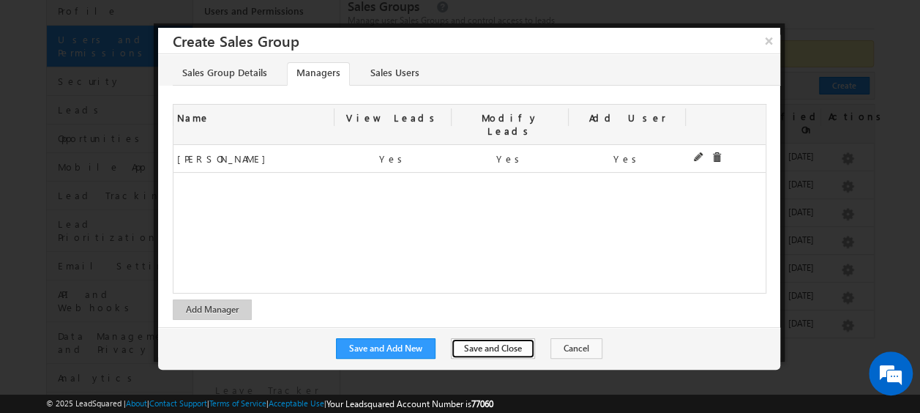
click at [480, 338] on button "Save and Close" at bounding box center [493, 348] width 84 height 21
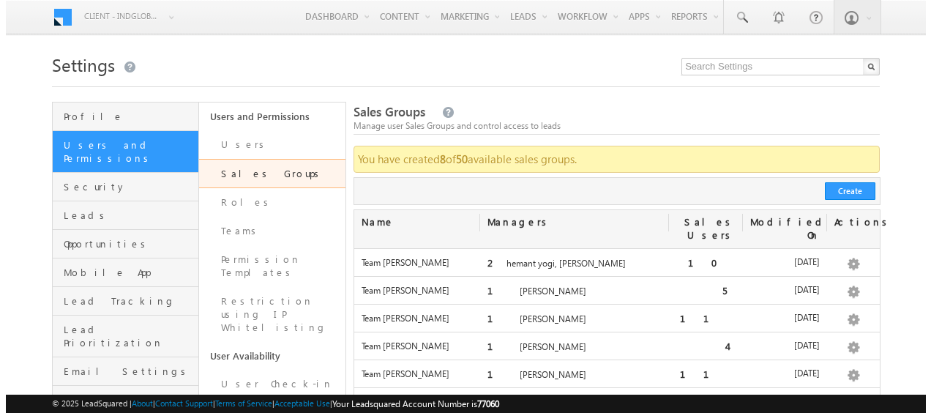
scroll to position [105, 0]
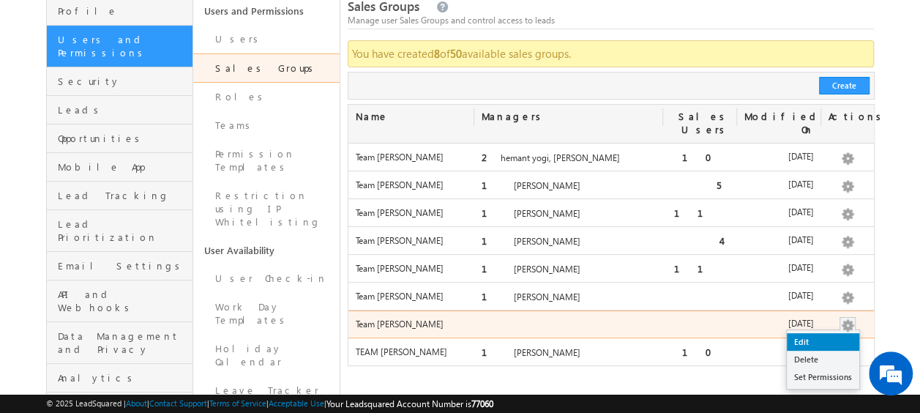
click at [818, 333] on link "Edit" at bounding box center [823, 342] width 72 height 18
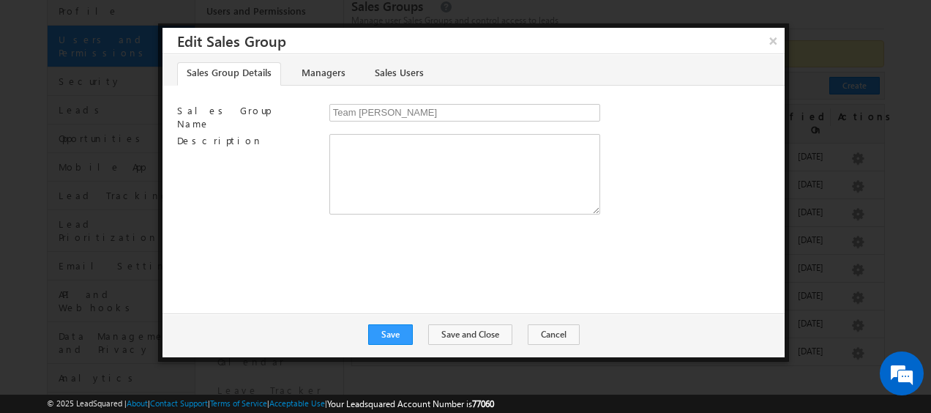
scroll to position [0, 0]
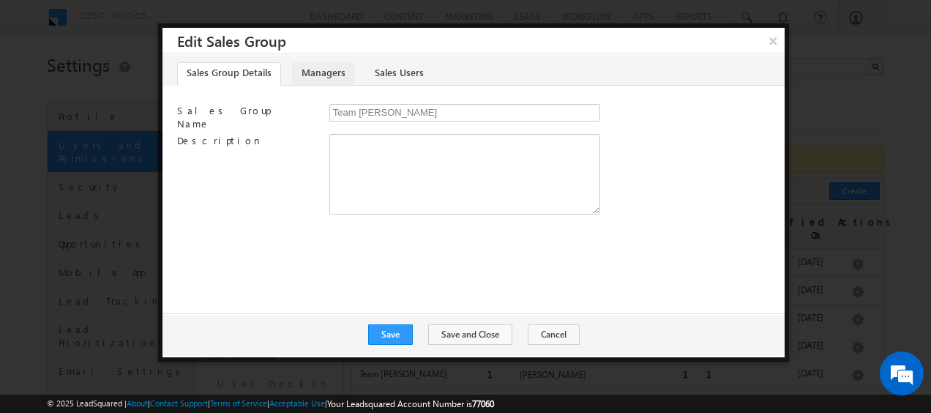
click at [327, 67] on link "Managers" at bounding box center [323, 73] width 62 height 23
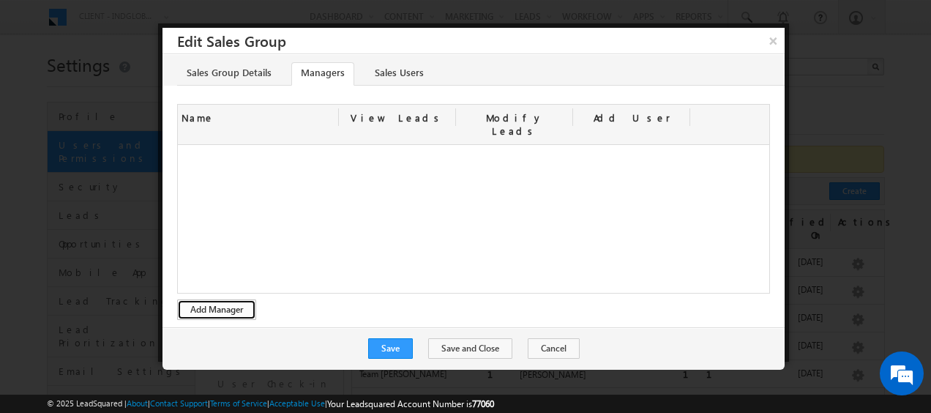
click at [233, 299] on button "Add Manager" at bounding box center [216, 309] width 79 height 21
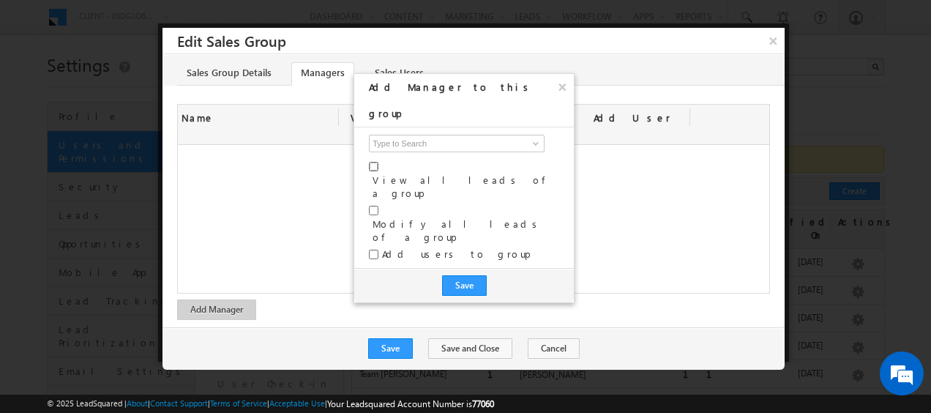
click at [377, 162] on input "checkbox" at bounding box center [374, 167] width 10 height 10
checkbox input "true"
click at [374, 204] on div "Modify all leads of a group" at bounding box center [464, 226] width 190 height 44
click at [374, 206] on input "checkbox" at bounding box center [374, 211] width 10 height 10
checkbox input "true"
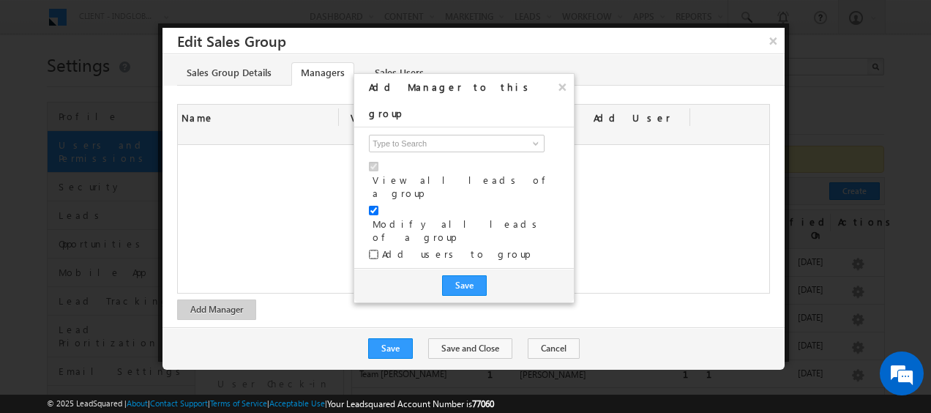
click at [372, 250] on input "checkbox" at bounding box center [374, 255] width 10 height 10
checkbox input "true"
click at [394, 135] on input at bounding box center [457, 144] width 176 height 18
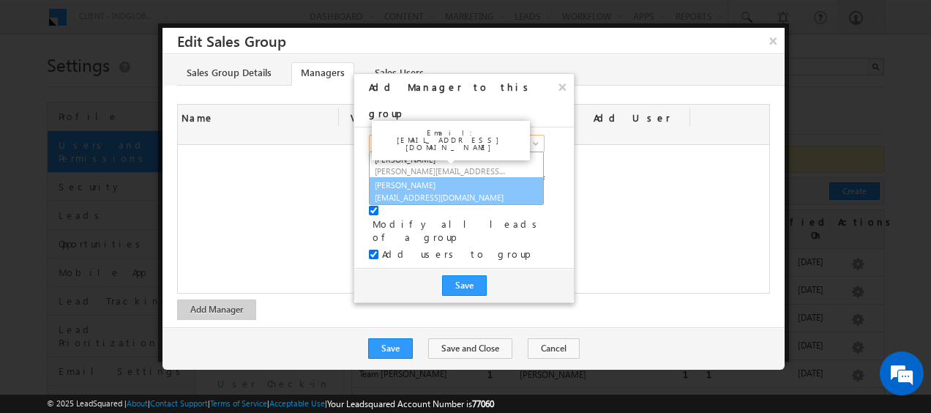
click at [415, 177] on link "[PERSON_NAME] [EMAIL_ADDRESS][DOMAIN_NAME]" at bounding box center [456, 191] width 175 height 28
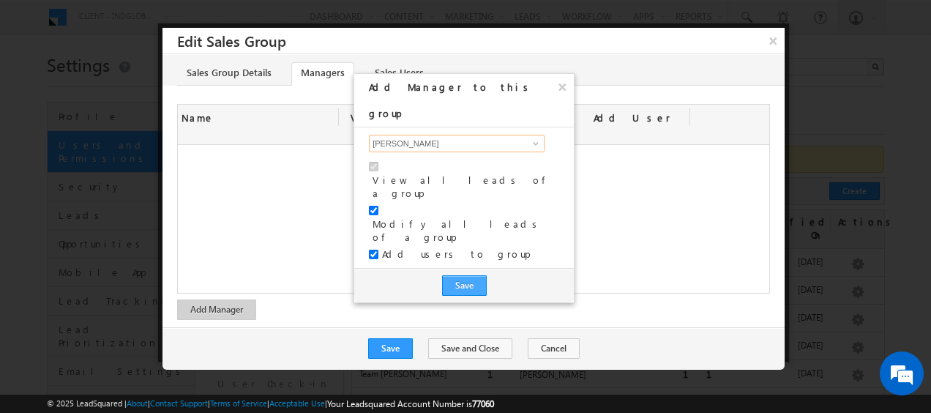
type input "[PERSON_NAME]"
click at [461, 275] on button "Save" at bounding box center [464, 285] width 45 height 21
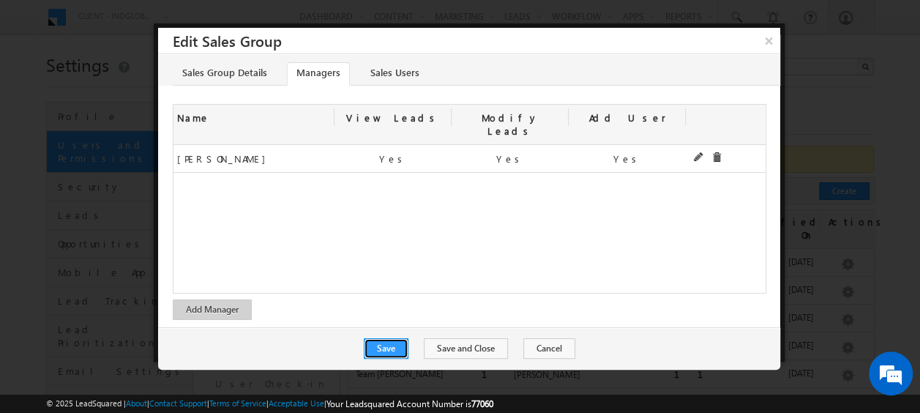
click at [393, 410] on body "Menu Client - indglobal1 (77060) X (My Organization) - indglobal (48060) Client…" at bounding box center [460, 364] width 920 height 729
click at [390, 338] on button "Save" at bounding box center [386, 348] width 45 height 21
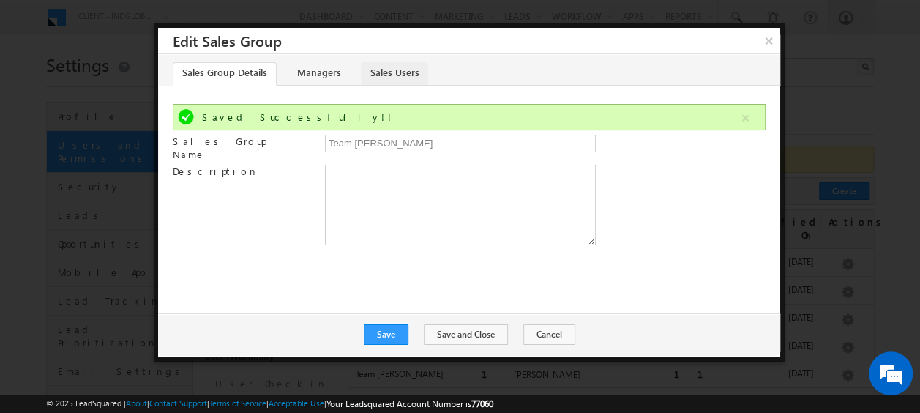
click at [394, 70] on link "Sales Users" at bounding box center [394, 73] width 67 height 23
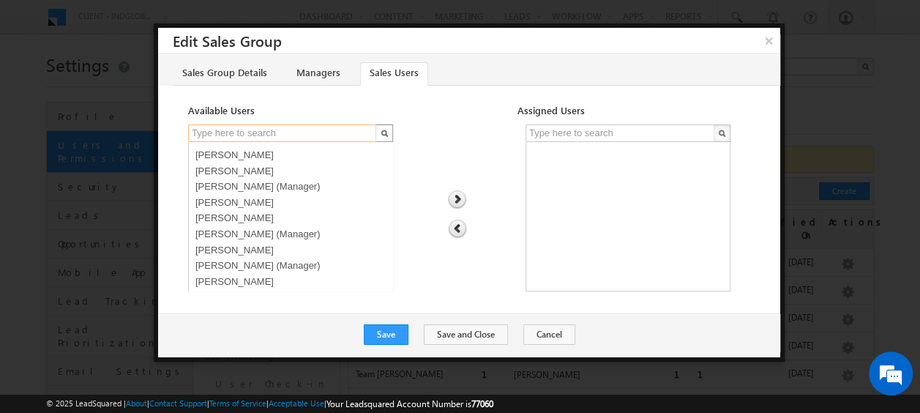
click at [266, 125] on input "text" at bounding box center [283, 133] width 190 height 18
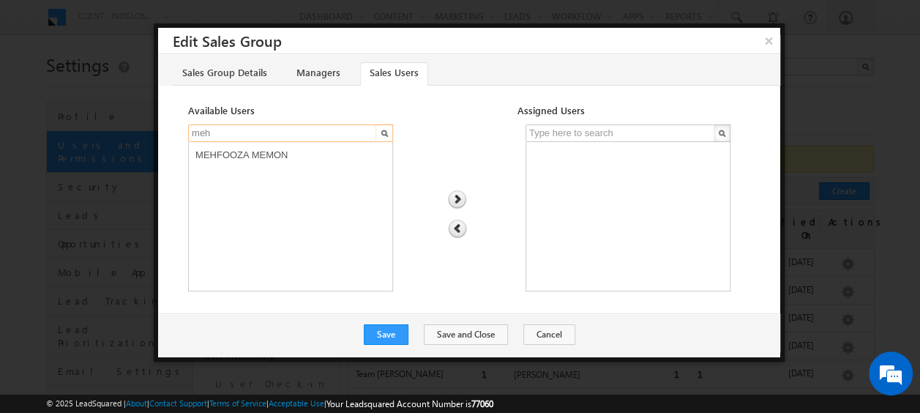
type input "meh"
select select "7a8feabd-742b-11f0-8589-125492a0d7ad"
click at [240, 153] on option "MEHFOOZA MEMON" at bounding box center [291, 153] width 198 height 16
click at [464, 198] on img at bounding box center [457, 199] width 20 height 19
drag, startPoint x: 236, startPoint y: 130, endPoint x: 172, endPoint y: 127, distance: 63.8
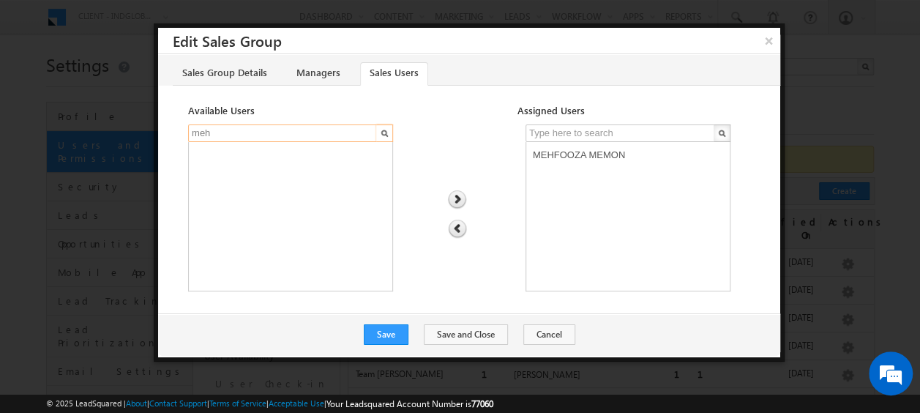
click at [172, 127] on div "Available Users Assigned Users [GEOGRAPHIC_DATA] [PERSON_NAME]" at bounding box center [469, 201] width 622 height 194
type input "shub"
select select "1d408b53-7440-11f0-8589-125492a0d7ad"
click at [226, 154] on option "[PERSON_NAME]" at bounding box center [291, 153] width 198 height 16
click at [455, 193] on img at bounding box center [457, 199] width 20 height 19
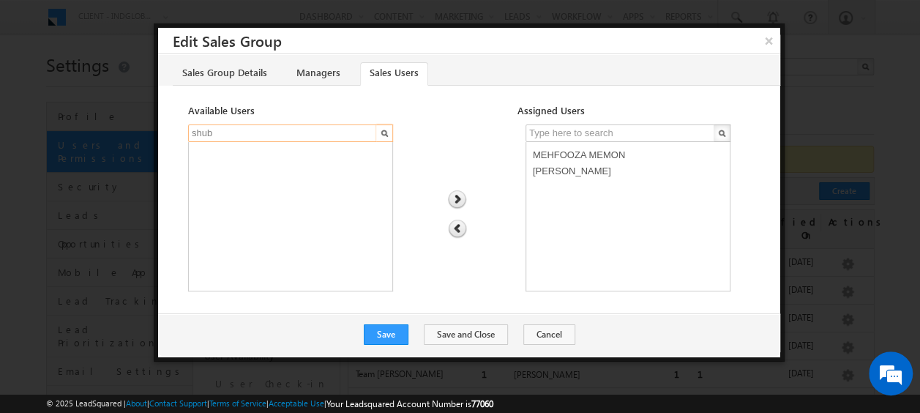
drag, startPoint x: 227, startPoint y: 133, endPoint x: 189, endPoint y: 132, distance: 38.1
click at [189, 132] on input "shub" at bounding box center [283, 133] width 190 height 18
type input "pra"
select select "4538711b-7835-11f0-8589-125492a0d7ad"
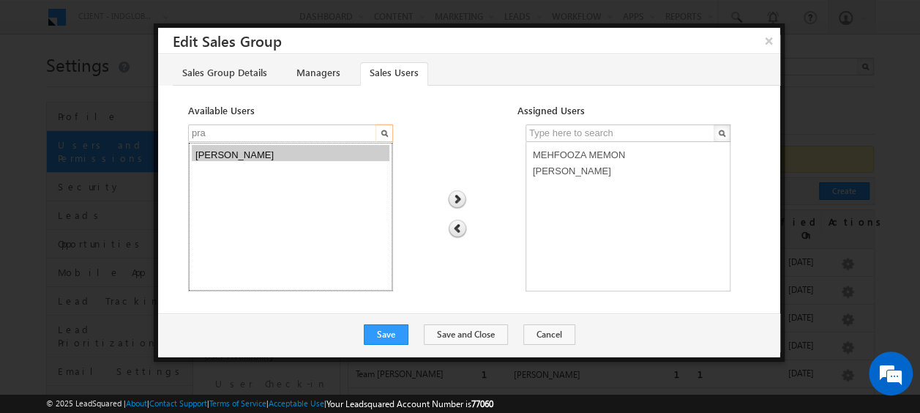
click at [218, 152] on option "[PERSON_NAME]" at bounding box center [291, 153] width 198 height 16
click at [463, 198] on img at bounding box center [457, 199] width 20 height 19
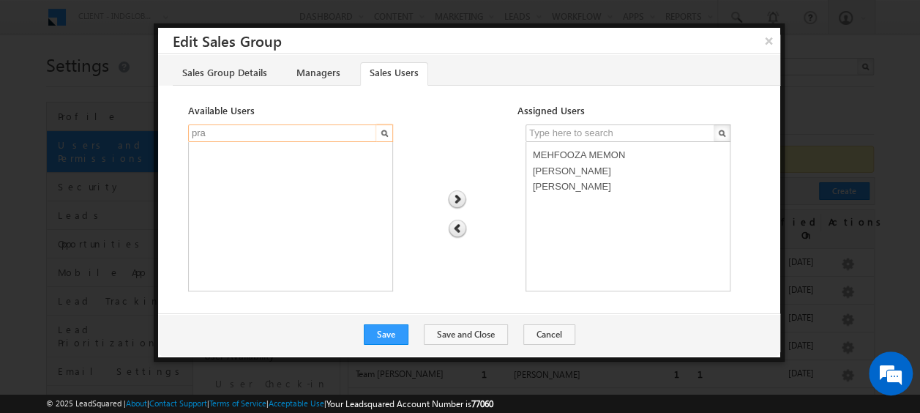
drag, startPoint x: 245, startPoint y: 130, endPoint x: 172, endPoint y: 130, distance: 72.5
click at [172, 130] on div "Available Users Assigned Users pra [PERSON_NAME] [PERSON_NAME] [PERSON_NAME]" at bounding box center [469, 201] width 622 height 194
type input "swa"
select select "ef990803-7754-11f0-8589-125492a0d7ad"
click at [242, 185] on option "[PERSON_NAME]" at bounding box center [291, 184] width 198 height 16
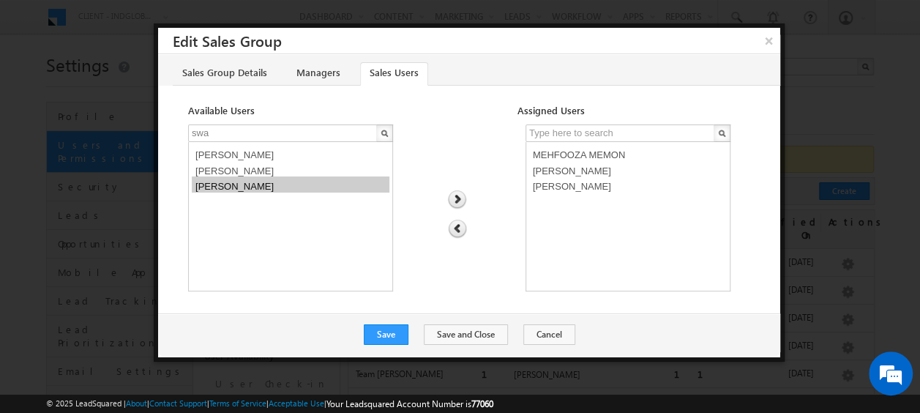
click at [458, 196] on img at bounding box center [457, 199] width 20 height 19
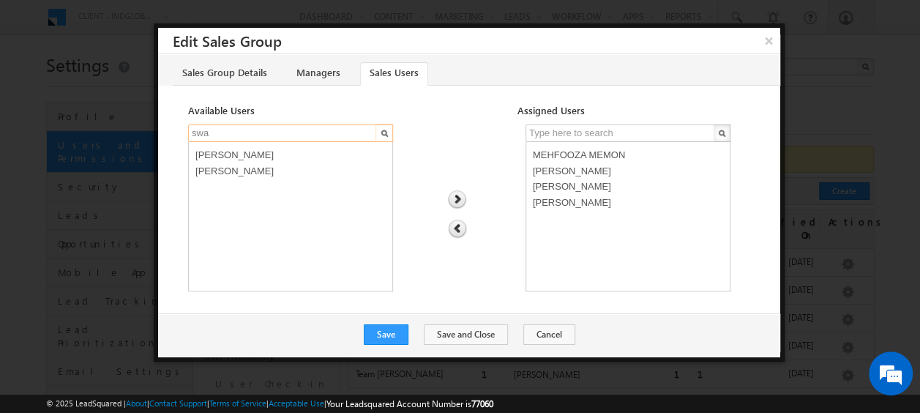
drag, startPoint x: 228, startPoint y: 133, endPoint x: 189, endPoint y: 130, distance: 38.9
click at [190, 131] on input "swa" at bounding box center [283, 133] width 190 height 18
type input "[PERSON_NAME]"
select select "b8801a6d-742b-11f0-8589-125492a0d7ad"
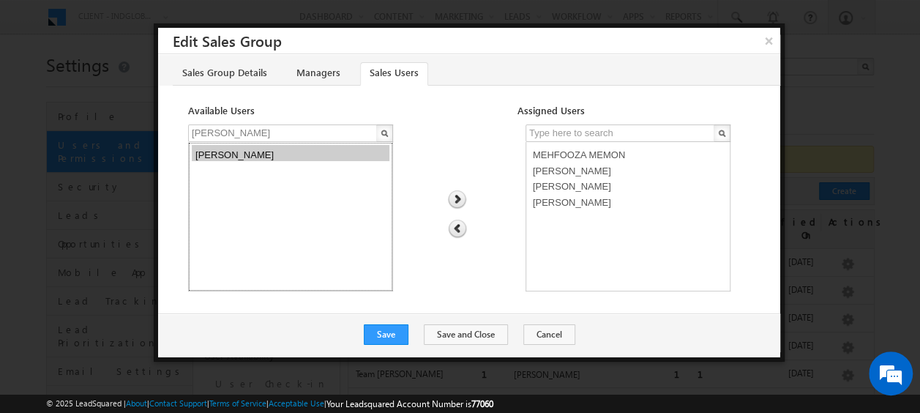
click at [248, 154] on option "[PERSON_NAME]" at bounding box center [291, 153] width 198 height 16
click at [453, 198] on img at bounding box center [457, 199] width 20 height 19
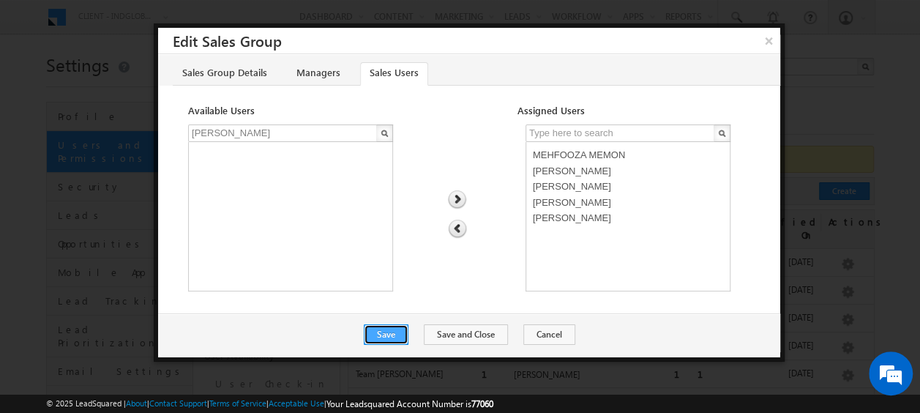
click at [400, 330] on button "Save" at bounding box center [386, 334] width 45 height 21
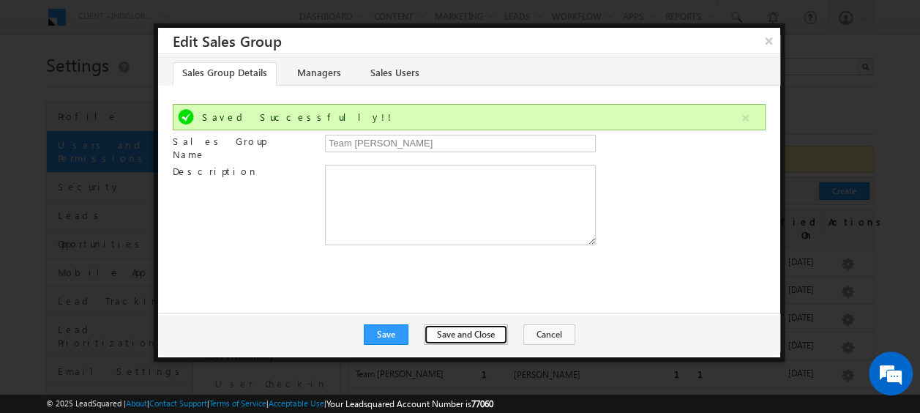
click at [469, 337] on button "Save and Close" at bounding box center [466, 334] width 84 height 21
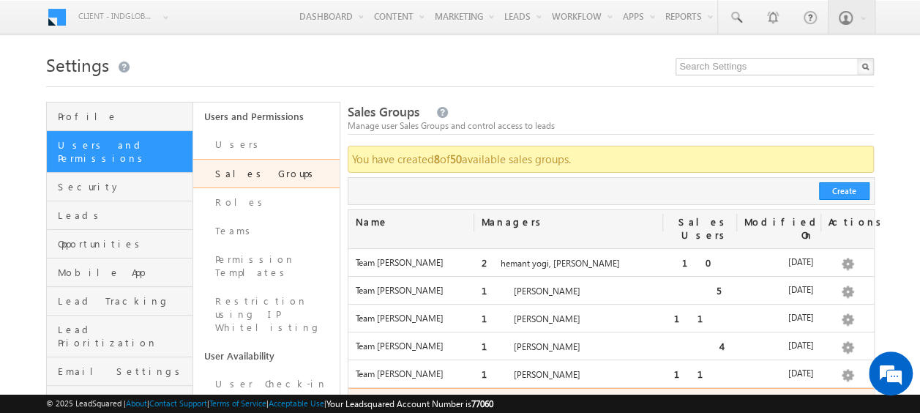
scroll to position [146, 0]
